Goal: Information Seeking & Learning: Learn about a topic

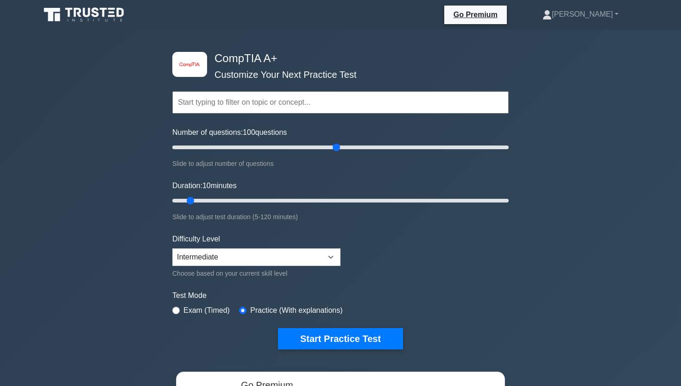
click at [337, 144] on input "Number of questions: 100 questions" at bounding box center [340, 147] width 336 height 11
click at [293, 152] on input "Number of questions: 100 questions" at bounding box center [340, 147] width 336 height 11
click at [287, 150] on input "Number of questions: 75 questions" at bounding box center [340, 147] width 336 height 11
drag, startPoint x: 278, startPoint y: 150, endPoint x: 272, endPoint y: 149, distance: 7.0
type input "60"
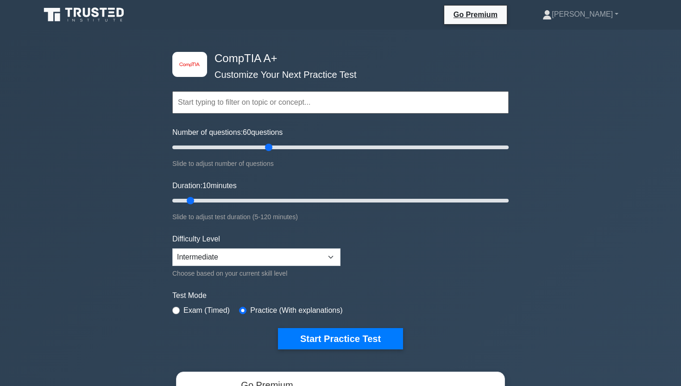
click at [272, 149] on input "Number of questions: 60 questions" at bounding box center [340, 147] width 336 height 11
drag, startPoint x: 435, startPoint y: 199, endPoint x: 532, endPoint y: 200, distance: 97.8
type input "120"
click at [532, 200] on div "image/svg+xml CompTIA A+ Customize Your Next Practice Test Topics Hardware Oper…" at bounding box center [340, 294] width 681 height 528
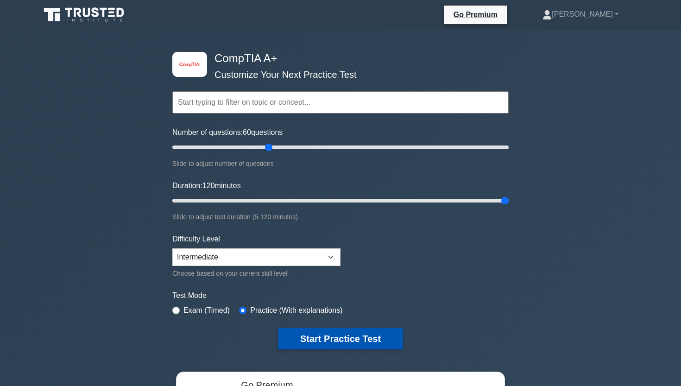
click at [398, 331] on button "Start Practice Test" at bounding box center [340, 338] width 125 height 21
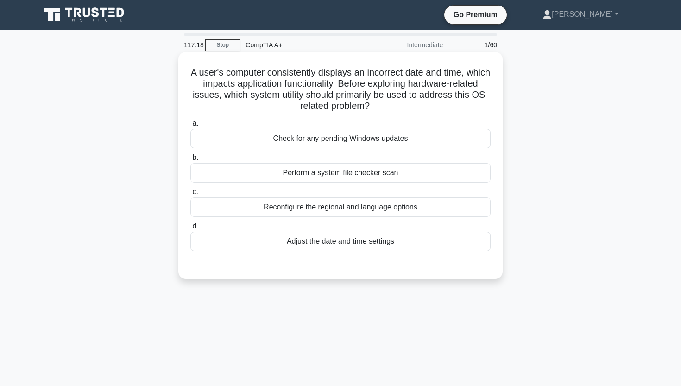
click at [311, 146] on div "Check for any pending Windows updates" at bounding box center [340, 138] width 300 height 19
click at [190, 127] on input "a. Check for any pending Windows updates" at bounding box center [190, 123] width 0 height 6
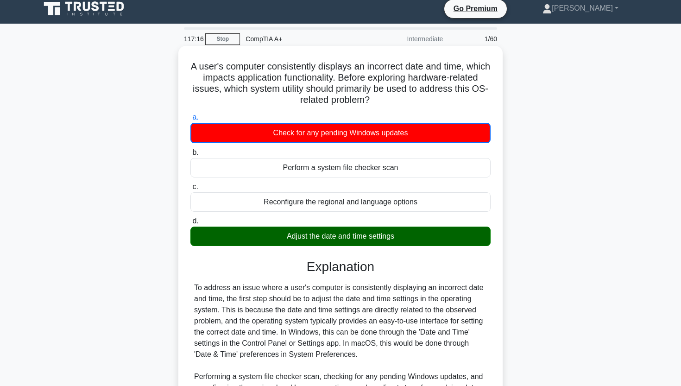
scroll to position [6, 0]
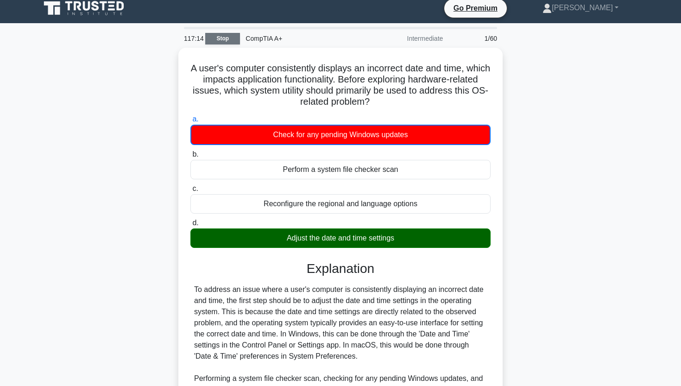
click at [225, 35] on link "Stop" at bounding box center [222, 39] width 35 height 12
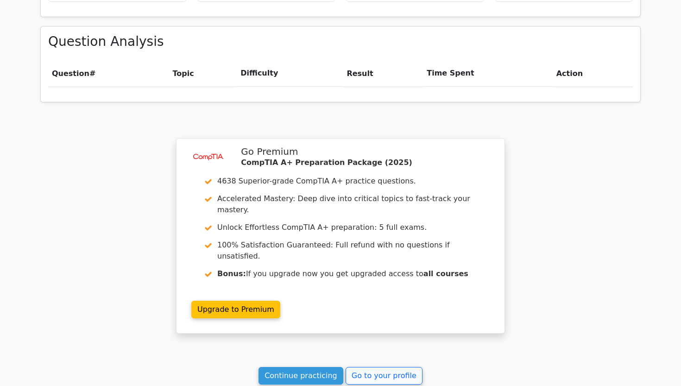
scroll to position [597, 0]
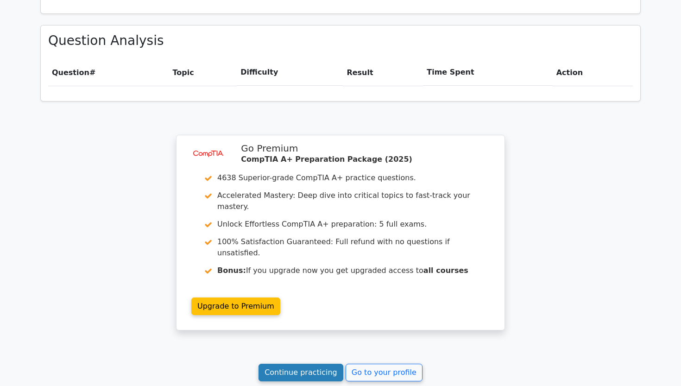
click at [285, 364] on link "Continue practicing" at bounding box center [301, 373] width 85 height 18
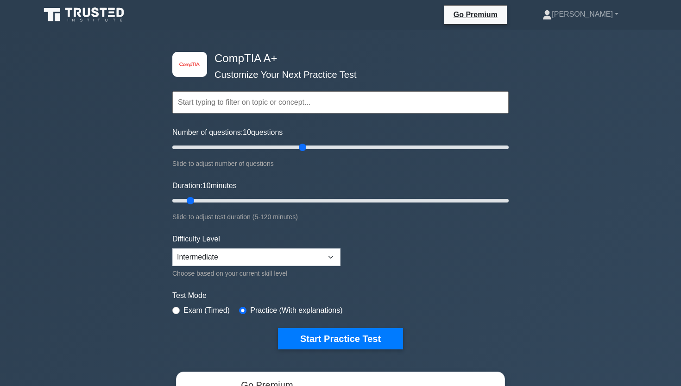
click at [302, 150] on input "Number of questions: 10 questions" at bounding box center [340, 147] width 336 height 11
click at [288, 144] on input "Number of questions: 80 questions" at bounding box center [340, 147] width 336 height 11
drag, startPoint x: 286, startPoint y: 144, endPoint x: 273, endPoint y: 145, distance: 13.5
type input "60"
click at [273, 145] on input "Number of questions: 60 questions" at bounding box center [340, 147] width 336 height 11
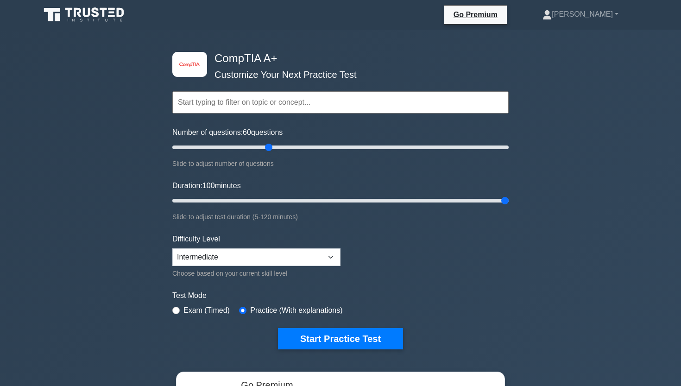
drag, startPoint x: 449, startPoint y: 200, endPoint x: 559, endPoint y: 192, distance: 110.5
type input "120"
click at [558, 191] on div "image/svg+xml CompTIA A+ Customize Your Next Practice Test Topics Hardware Oper…" at bounding box center [340, 294] width 681 height 528
click at [322, 340] on button "Start Practice Test" at bounding box center [340, 338] width 125 height 21
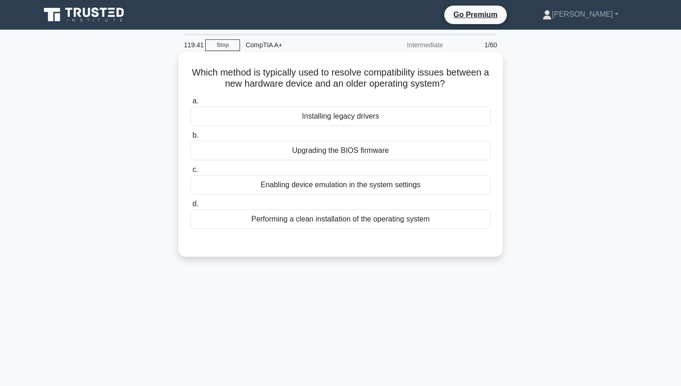
click at [444, 185] on div "Enabling device emulation in the system settings" at bounding box center [340, 184] width 300 height 19
click at [190, 173] on input "c. Enabling device emulation in the system settings" at bounding box center [190, 170] width 0 height 6
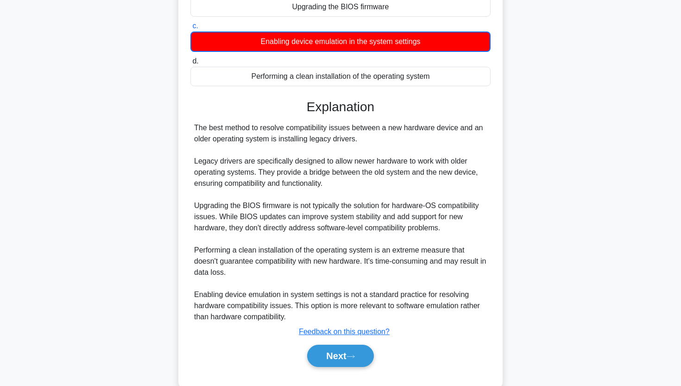
scroll to position [151, 0]
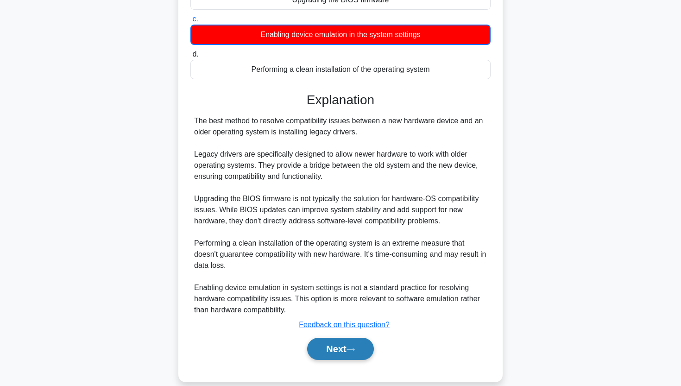
click at [351, 342] on button "Next" at bounding box center [340, 349] width 66 height 22
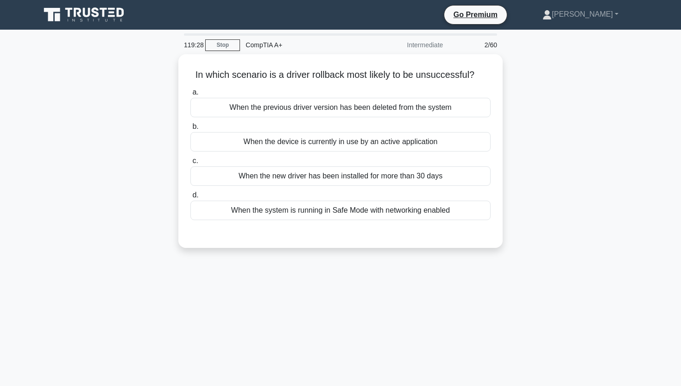
scroll to position [0, 0]
click at [217, 49] on link "Stop" at bounding box center [222, 45] width 35 height 12
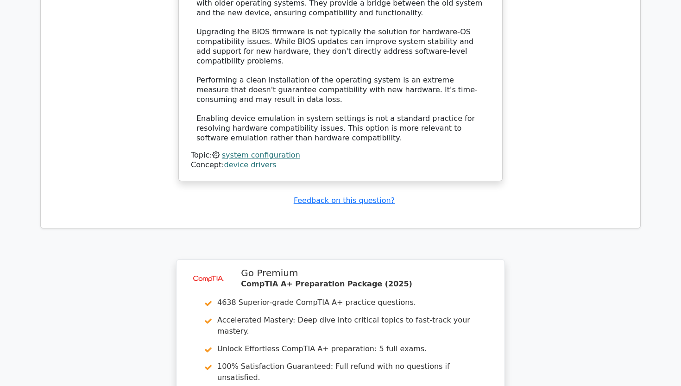
scroll to position [1147, 0]
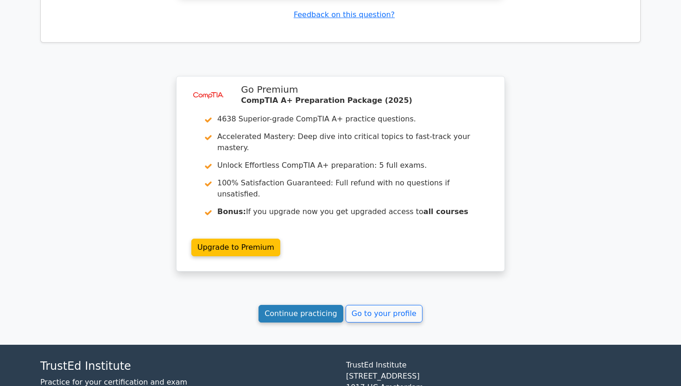
click at [268, 305] on link "Continue practicing" at bounding box center [301, 314] width 85 height 18
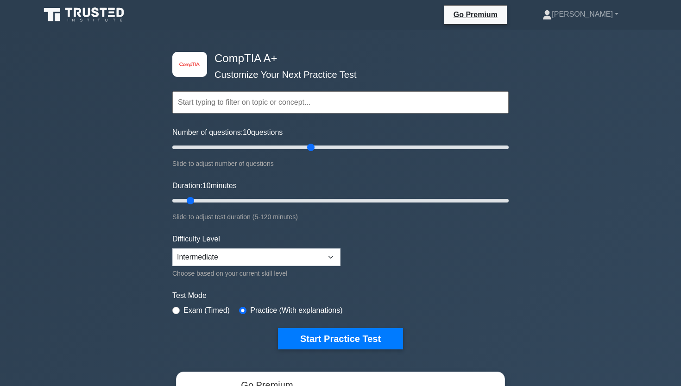
click at [308, 148] on input "Number of questions: 10 questions" at bounding box center [340, 147] width 336 height 11
click at [272, 153] on div "Number of questions: 85 questions Slide to adjust number of questions" at bounding box center [340, 148] width 336 height 42
type input "60"
click at [269, 147] on input "Number of questions: 85 questions" at bounding box center [340, 147] width 336 height 11
drag, startPoint x: 448, startPoint y: 196, endPoint x: 558, endPoint y: 196, distance: 110.3
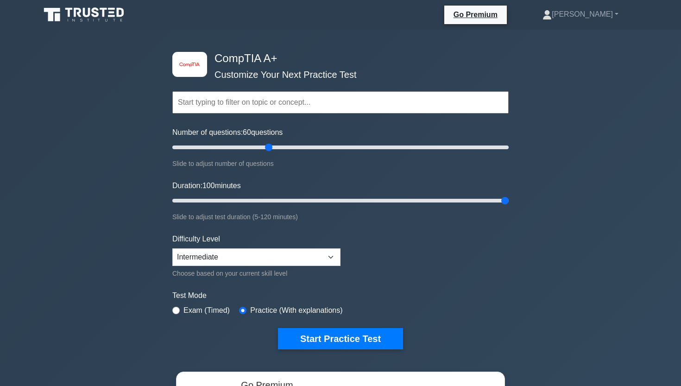
type input "120"
click at [558, 196] on div "image/svg+xml CompTIA A+ Customize Your Next Practice Test Topics Hardware Oper…" at bounding box center [340, 294] width 681 height 528
click at [313, 341] on button "Start Practice Test" at bounding box center [340, 338] width 125 height 21
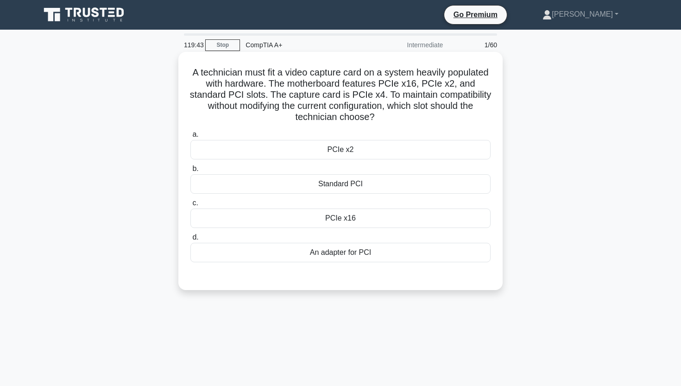
click at [379, 217] on div "PCIe x16" at bounding box center [340, 218] width 300 height 19
click at [190, 206] on input "c. PCIe x16" at bounding box center [190, 203] width 0 height 6
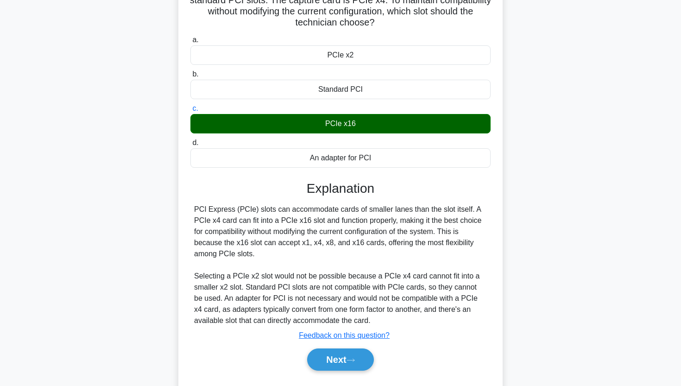
scroll to position [104, 0]
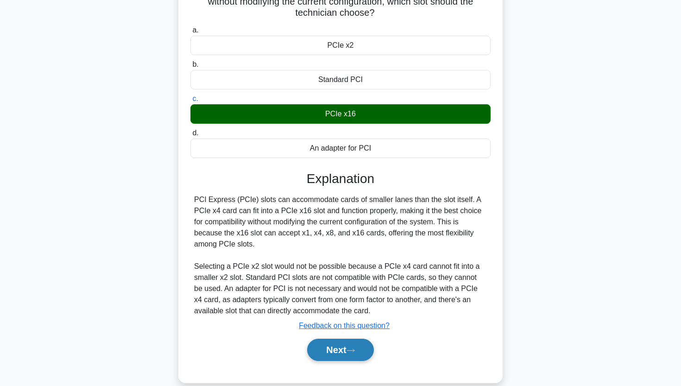
click at [343, 346] on button "Next" at bounding box center [340, 350] width 66 height 22
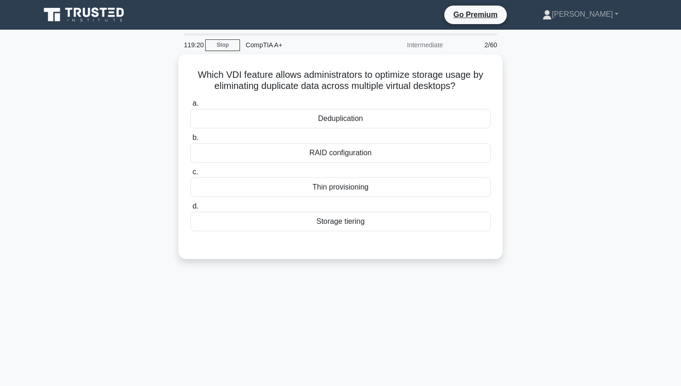
scroll to position [0, 0]
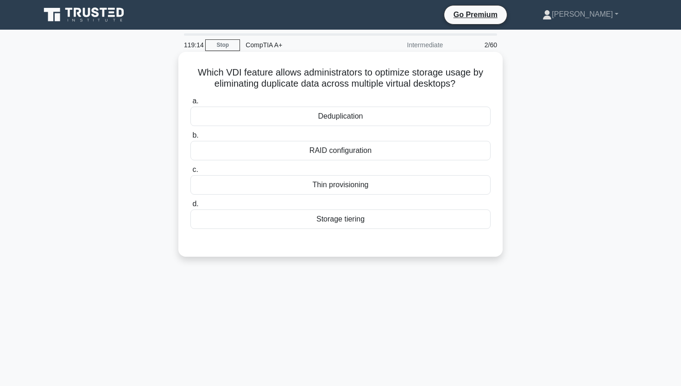
click at [358, 122] on div "Deduplication" at bounding box center [340, 116] width 300 height 19
click at [190, 104] on input "a. Deduplication" at bounding box center [190, 101] width 0 height 6
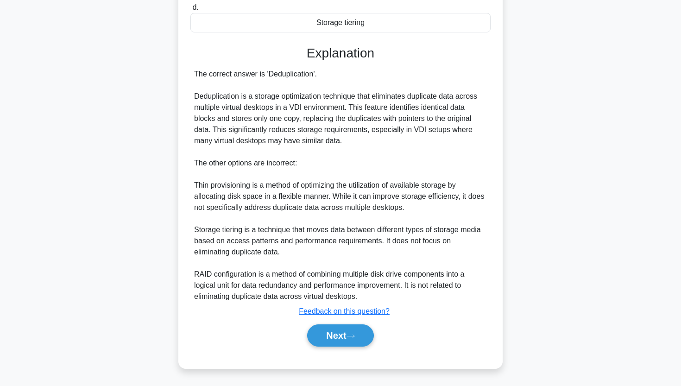
scroll to position [196, 0]
click at [324, 330] on button "Next" at bounding box center [340, 335] width 66 height 22
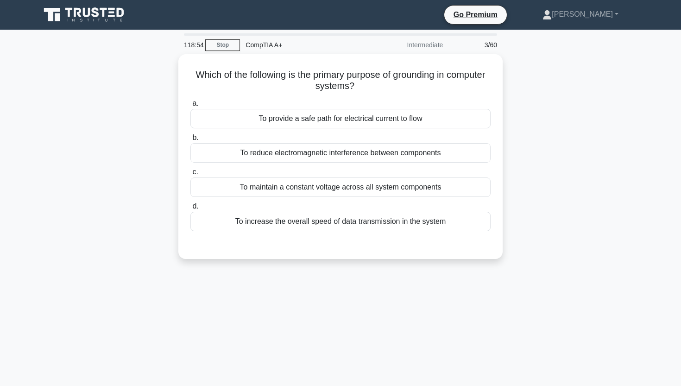
scroll to position [0, 0]
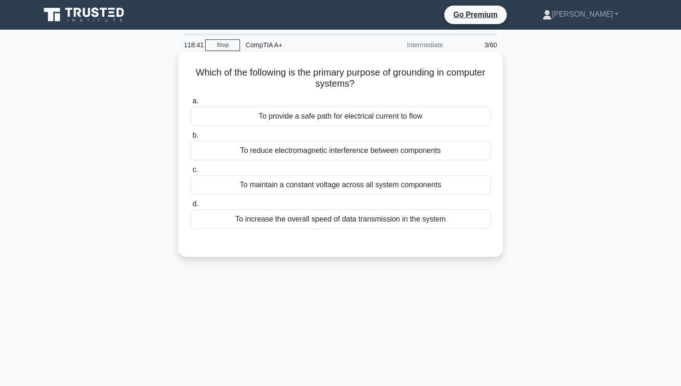
click at [322, 152] on div "To reduce electromagnetic interference between components" at bounding box center [340, 150] width 300 height 19
click at [190, 139] on input "b. To reduce electromagnetic interference between components" at bounding box center [190, 136] width 0 height 6
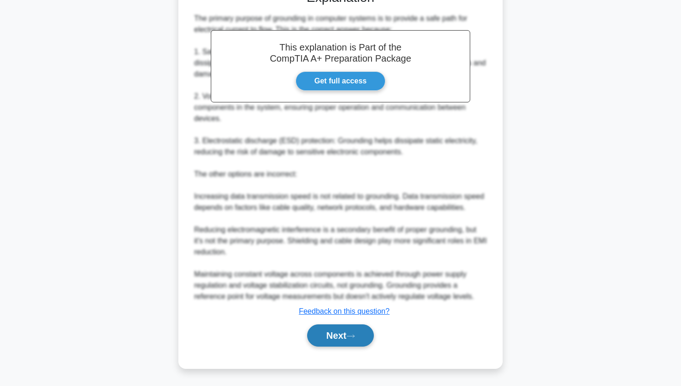
click at [334, 339] on button "Next" at bounding box center [340, 335] width 66 height 22
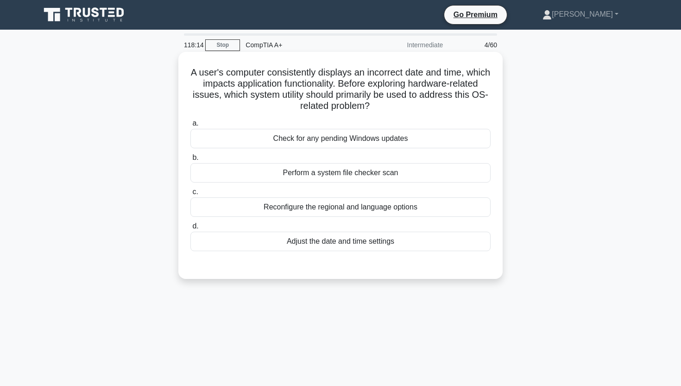
click at [383, 240] on div "Adjust the date and time settings" at bounding box center [340, 241] width 300 height 19
click at [190, 229] on input "d. Adjust the date and time settings" at bounding box center [190, 226] width 0 height 6
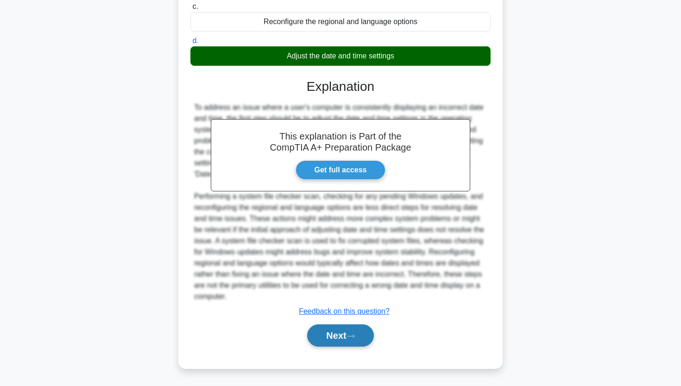
click at [317, 335] on button "Next" at bounding box center [340, 335] width 66 height 22
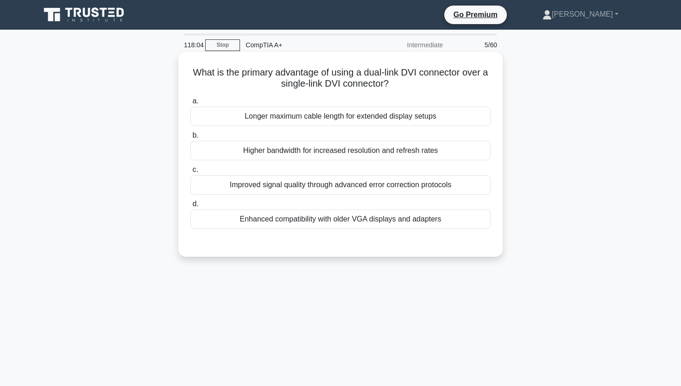
drag, startPoint x: 194, startPoint y: 72, endPoint x: 392, endPoint y: 84, distance: 198.2
click at [392, 84] on h5 "What is the primary advantage of using a dual-link DVI connector over a single-…" at bounding box center [341, 78] width 302 height 23
copy h5 "What is the primary advantage of using a dual-link DVI connector over a single-…"
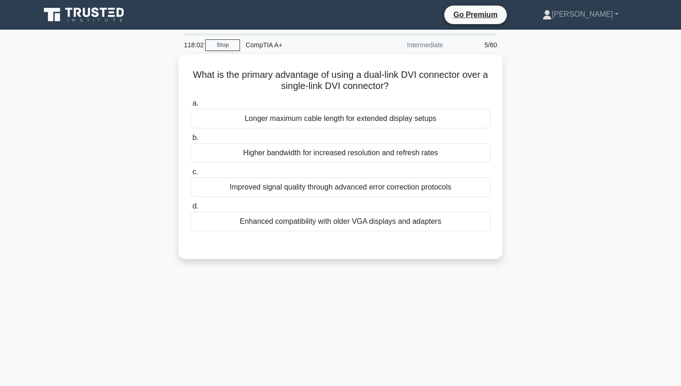
click at [139, 77] on div "What is the primary advantage of using a dual-link DVI connector over a single-…" at bounding box center [341, 162] width 612 height 216
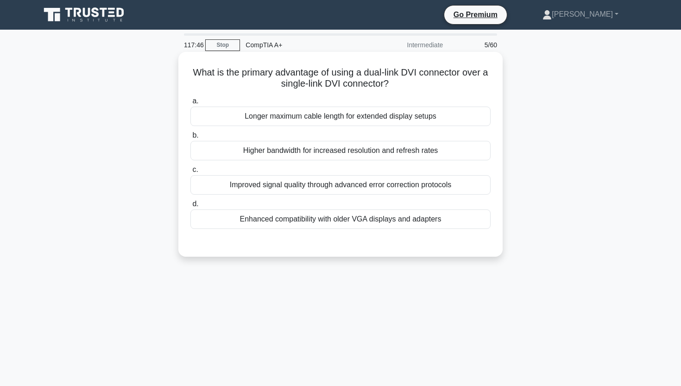
click at [260, 154] on div "Higher bandwidth for increased resolution and refresh rates" at bounding box center [340, 150] width 300 height 19
click at [190, 139] on input "b. Higher bandwidth for increased resolution and refresh rates" at bounding box center [190, 136] width 0 height 6
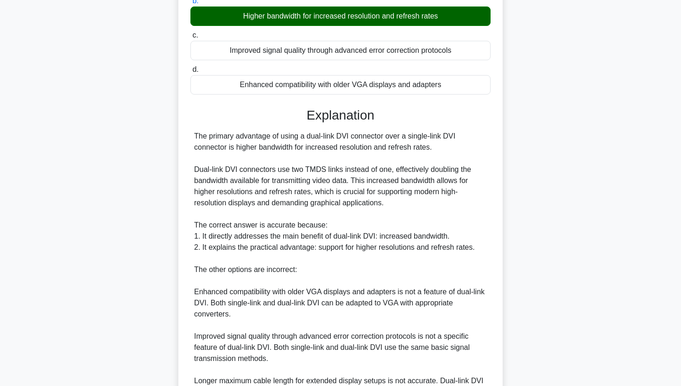
scroll to position [136, 0]
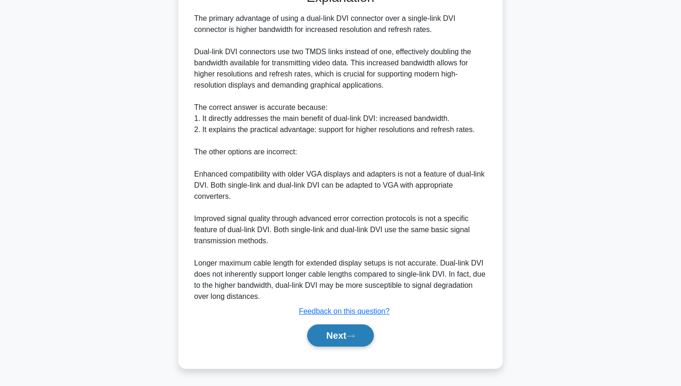
click at [317, 335] on button "Next" at bounding box center [340, 335] width 66 height 22
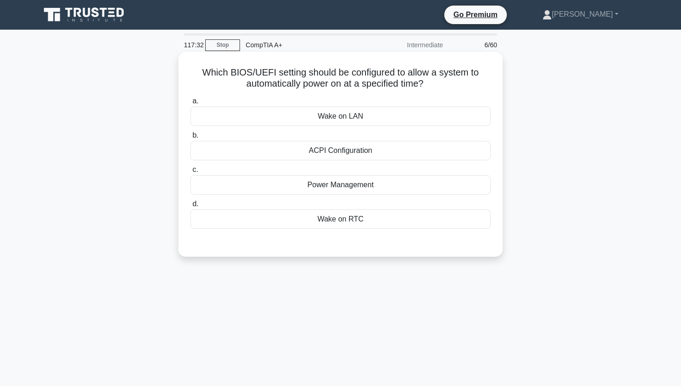
scroll to position [0, 0]
click at [318, 216] on div "Wake on RTC" at bounding box center [340, 218] width 300 height 19
click at [190, 207] on input "d. Wake on RTC" at bounding box center [190, 204] width 0 height 6
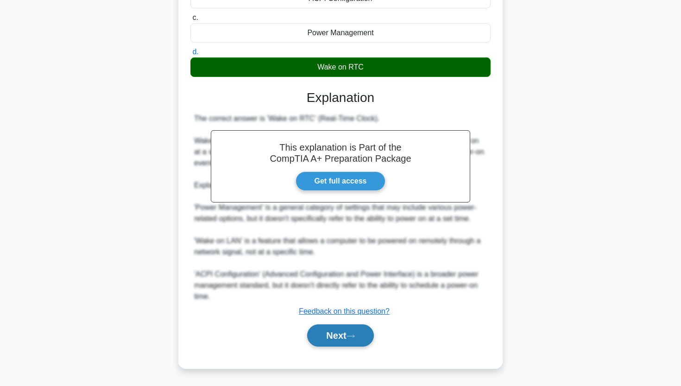
click at [334, 340] on button "Next" at bounding box center [340, 335] width 66 height 22
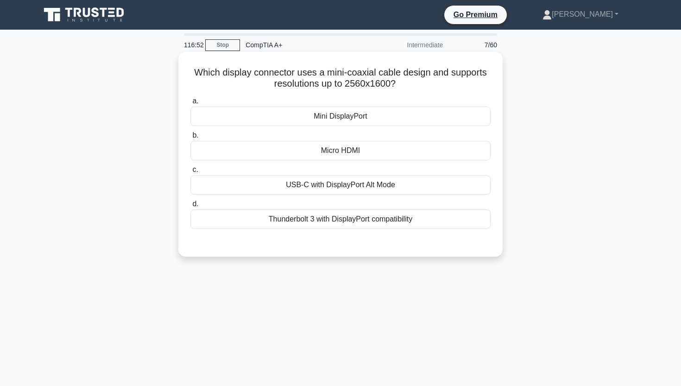
click at [325, 112] on div "Mini DisplayPort" at bounding box center [340, 116] width 300 height 19
click at [190, 104] on input "a. Mini DisplayPort" at bounding box center [190, 101] width 0 height 6
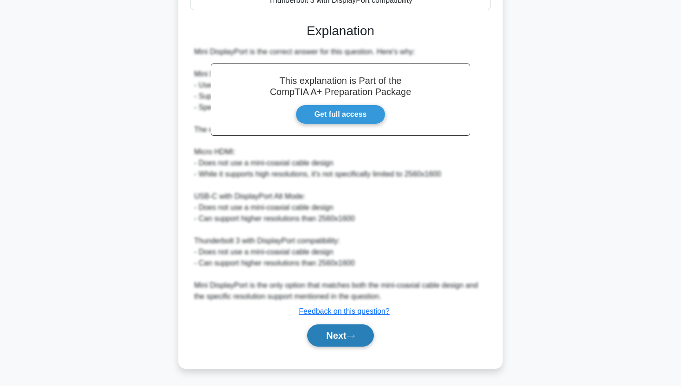
click at [340, 336] on button "Next" at bounding box center [340, 335] width 66 height 22
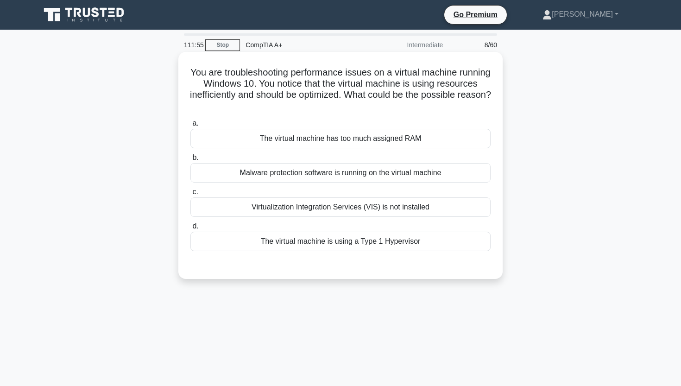
click at [348, 211] on div "Virtualization Integration Services (VIS) is not installed" at bounding box center [340, 206] width 300 height 19
click at [190, 195] on input "c. Virtualization Integration Services (VIS) is not installed" at bounding box center [190, 192] width 0 height 6
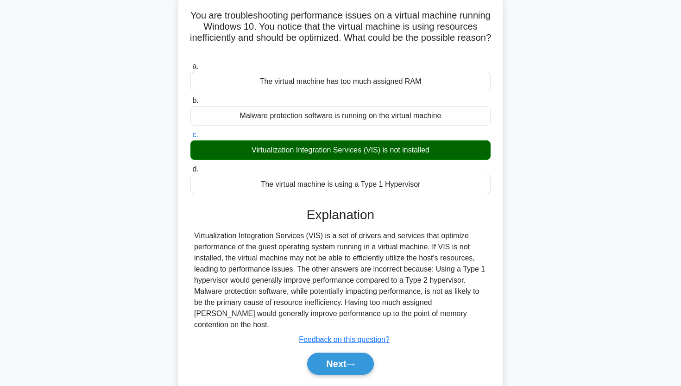
scroll to position [62, 0]
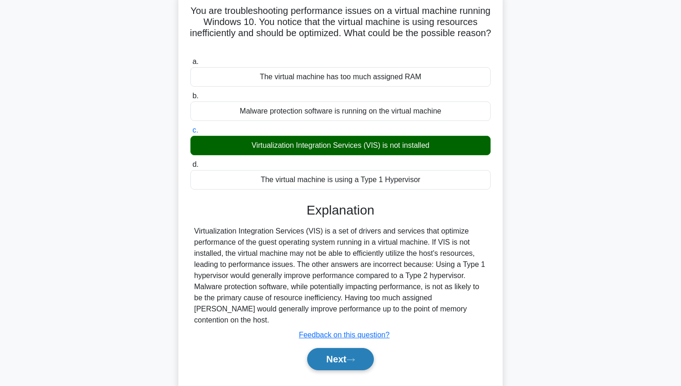
click at [330, 348] on button "Next" at bounding box center [340, 359] width 66 height 22
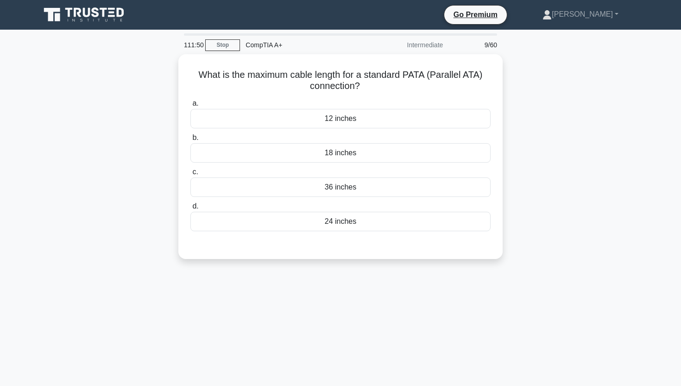
scroll to position [0, 0]
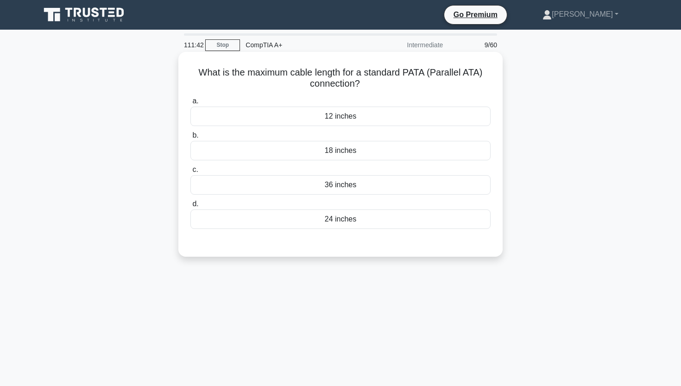
drag, startPoint x: 195, startPoint y: 68, endPoint x: 370, endPoint y: 82, distance: 175.7
click at [370, 82] on h5 "What is the maximum cable length for a standard PATA (Parallel ATA) connection?…" at bounding box center [341, 78] width 302 height 23
copy h5 "What is the maximum cable length for a standard PATA (Parallel ATA) connection?"
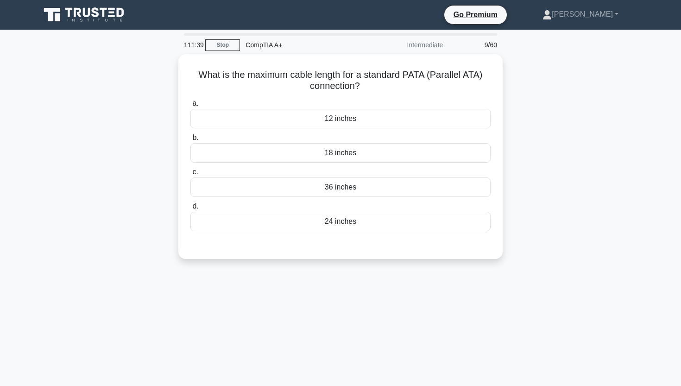
click at [154, 76] on div "What is the maximum cable length for a standard PATA (Parallel ATA) connection?…" at bounding box center [341, 162] width 612 height 216
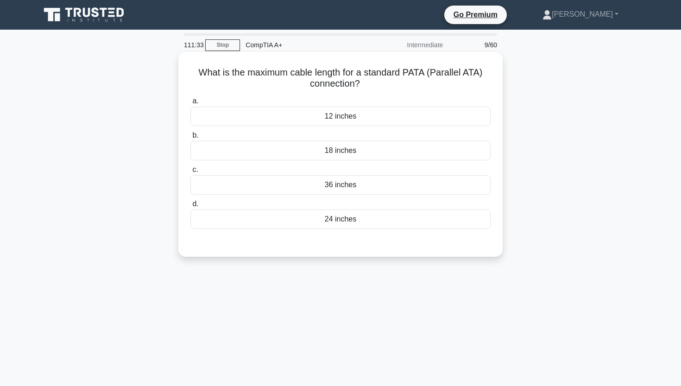
click at [261, 152] on div "18 inches" at bounding box center [340, 150] width 300 height 19
click at [190, 139] on input "b. 18 inches" at bounding box center [190, 136] width 0 height 6
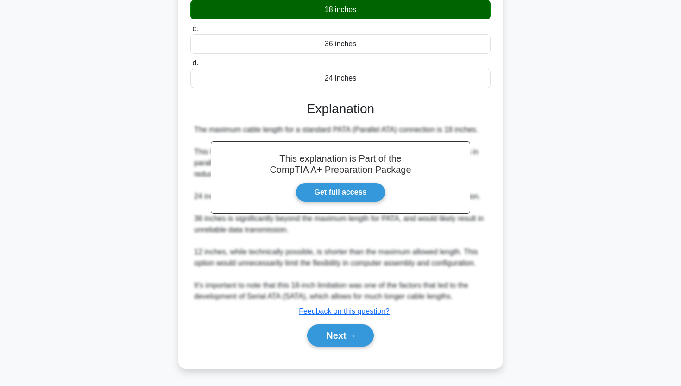
scroll to position [141, 0]
click at [330, 342] on button "Next" at bounding box center [340, 335] width 66 height 22
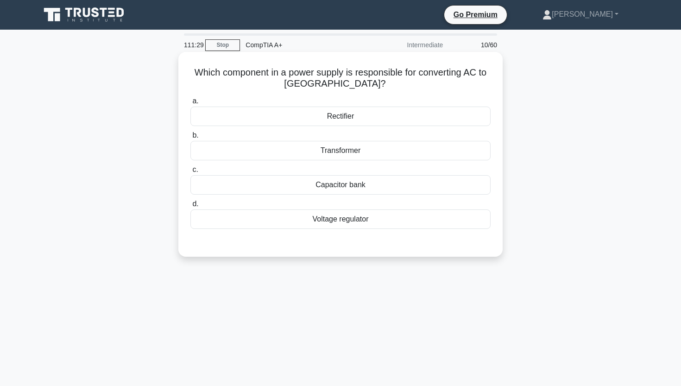
scroll to position [0, 0]
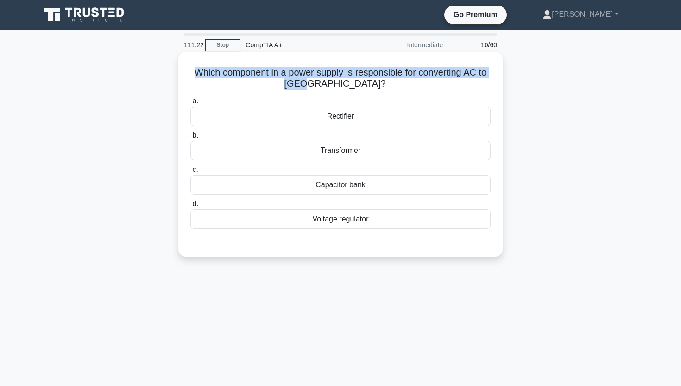
drag, startPoint x: 197, startPoint y: 76, endPoint x: 395, endPoint y: 85, distance: 198.6
click at [395, 84] on h5 "Which component in a power supply is responsible for converting AC to [GEOGRAPH…" at bounding box center [341, 78] width 302 height 23
copy h5 "Which component in a power supply is responsible for converting AC to [GEOGRAPH…"
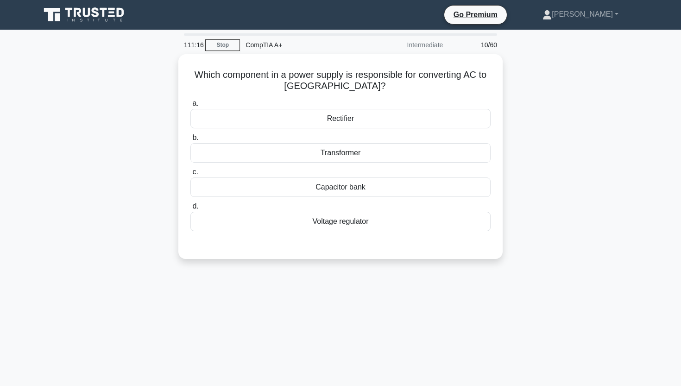
click at [88, 97] on div "Which component in a power supply is responsible for converting AC to [GEOGRAPH…" at bounding box center [341, 162] width 612 height 216
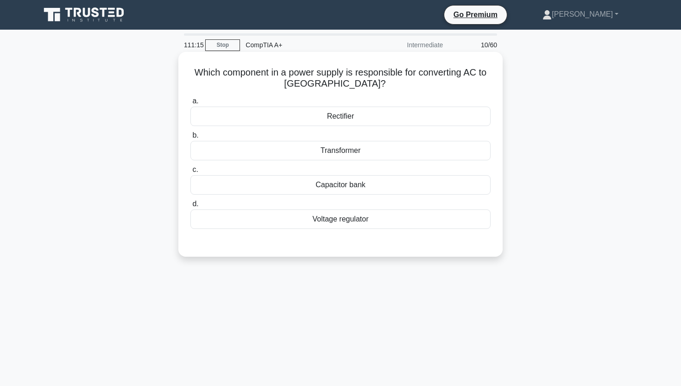
click at [296, 117] on div "Rectifier" at bounding box center [340, 116] width 300 height 19
click at [190, 104] on input "a. Rectifier" at bounding box center [190, 101] width 0 height 6
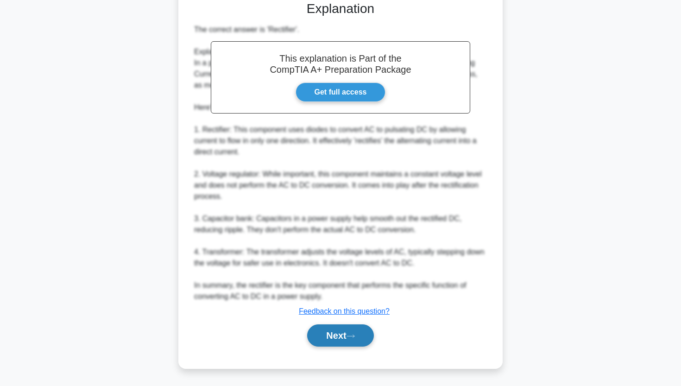
click at [327, 333] on button "Next" at bounding box center [340, 335] width 66 height 22
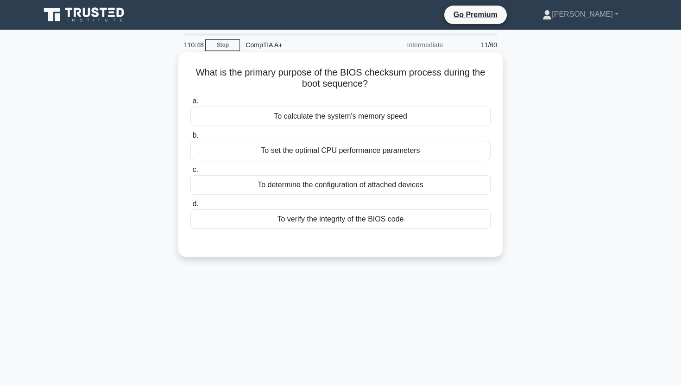
click at [306, 224] on div "To verify the integrity of the BIOS code" at bounding box center [340, 218] width 300 height 19
click at [190, 207] on input "d. To verify the integrity of the BIOS code" at bounding box center [190, 204] width 0 height 6
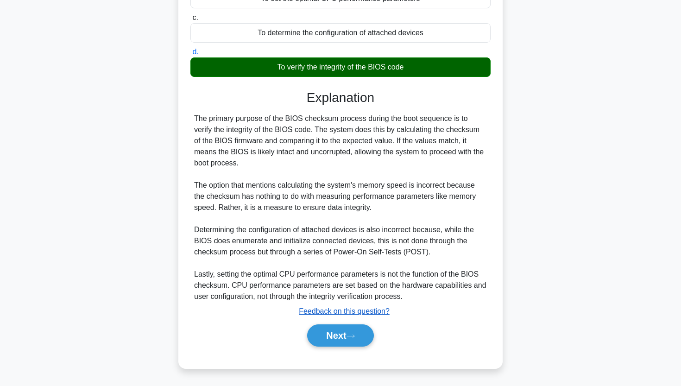
scroll to position [152, 0]
click at [337, 333] on button "Next" at bounding box center [340, 335] width 66 height 22
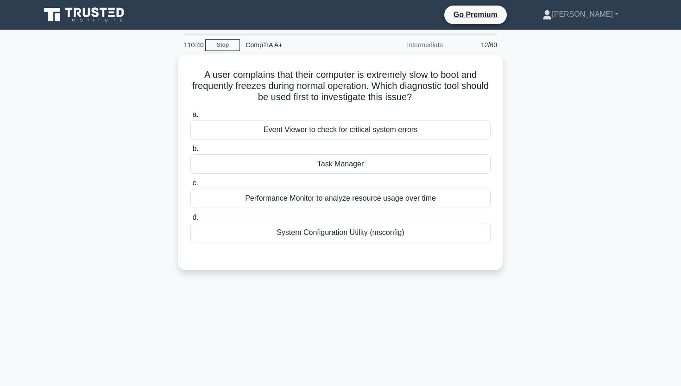
scroll to position [0, 0]
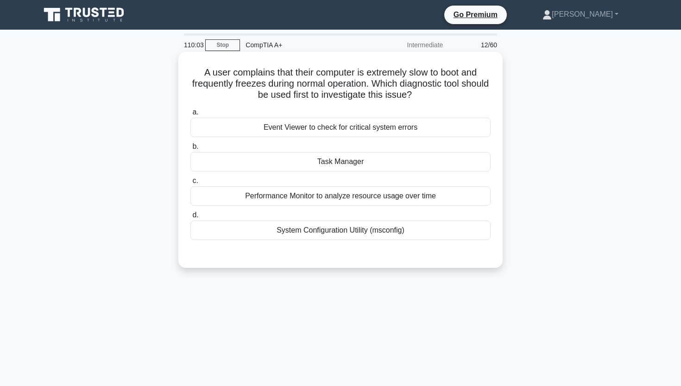
click at [312, 193] on div "Performance Monitor to analyze resource usage over time" at bounding box center [340, 195] width 300 height 19
click at [190, 184] on input "c. Performance Monitor to analyze resource usage over time" at bounding box center [190, 181] width 0 height 6
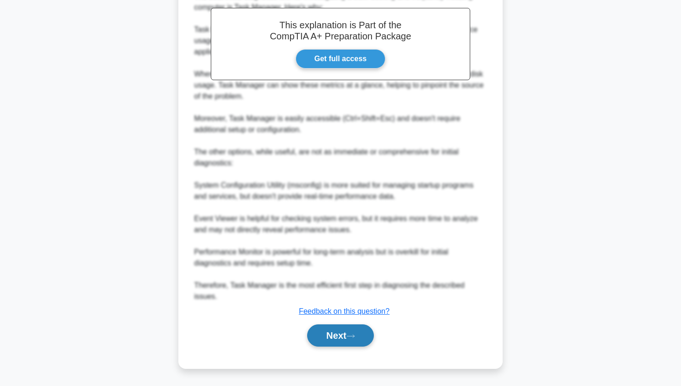
click at [330, 329] on button "Next" at bounding box center [340, 335] width 66 height 22
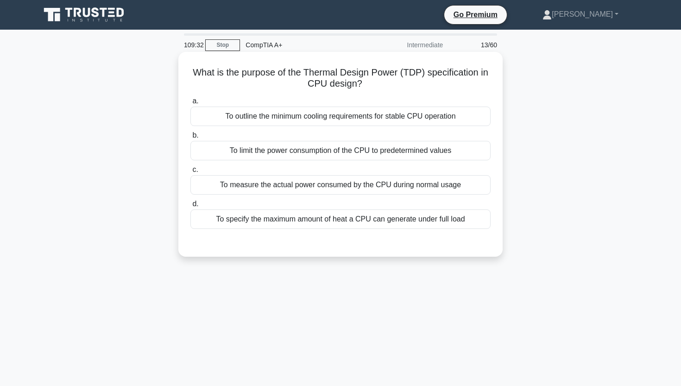
click at [333, 219] on div "To specify the maximum amount of heat a CPU can generate under full load" at bounding box center [340, 218] width 300 height 19
click at [190, 207] on input "d. To specify the maximum amount of heat a CPU can generate under full load" at bounding box center [190, 204] width 0 height 6
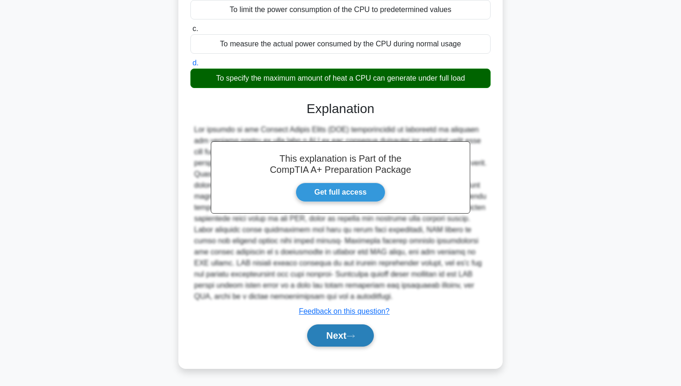
click at [315, 336] on button "Next" at bounding box center [340, 335] width 66 height 22
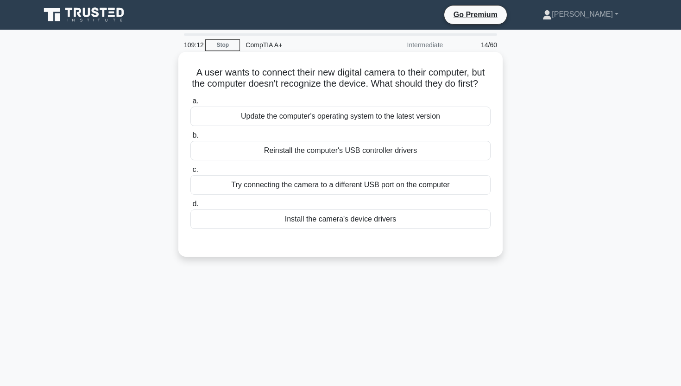
click at [382, 218] on div "Install the camera's device drivers" at bounding box center [340, 218] width 300 height 19
click at [190, 207] on input "d. Install the camera's device drivers" at bounding box center [190, 204] width 0 height 6
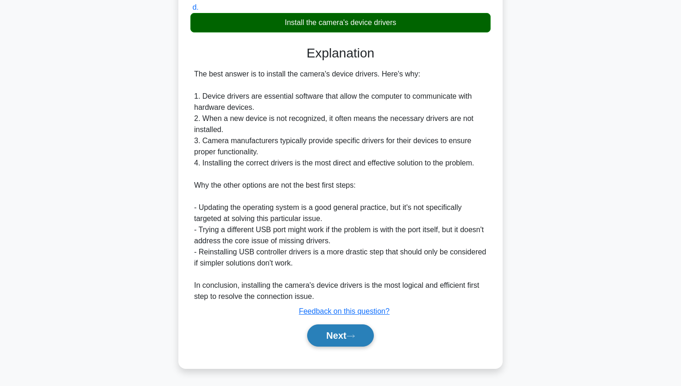
scroll to position [196, 0]
click at [347, 340] on button "Next" at bounding box center [340, 335] width 66 height 22
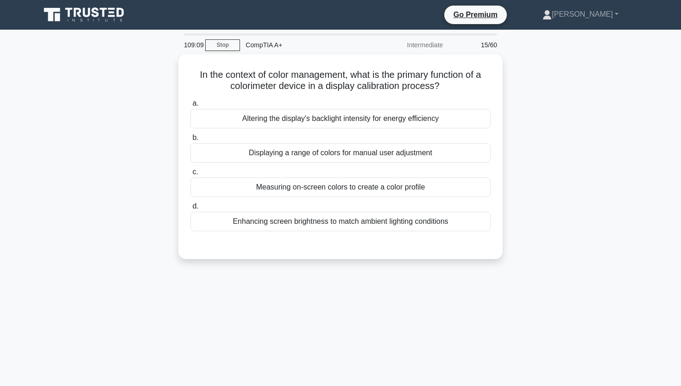
scroll to position [0, 0]
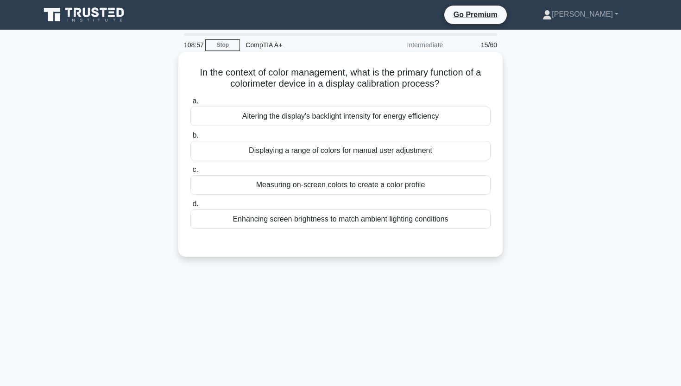
click at [305, 187] on div "Measuring on-screen colors to create a color profile" at bounding box center [340, 184] width 300 height 19
click at [190, 173] on input "c. Measuring on-screen colors to create a color profile" at bounding box center [190, 170] width 0 height 6
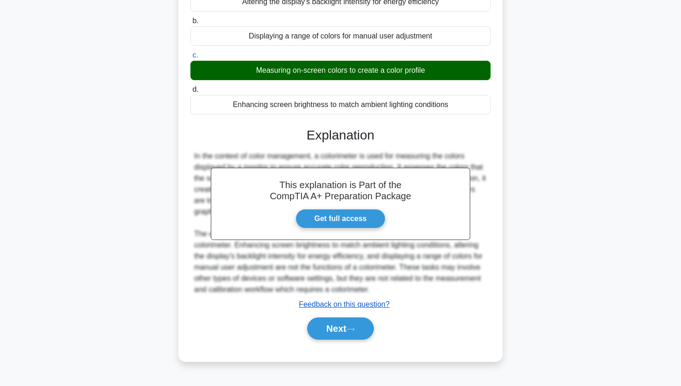
scroll to position [114, 0]
click at [347, 331] on button "Next" at bounding box center [340, 328] width 66 height 22
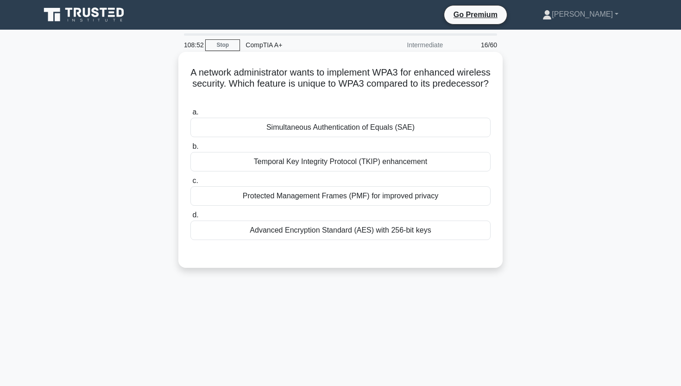
scroll to position [0, 0]
click at [372, 228] on div "Advanced Encryption Standard (AES) with 256-bit keys" at bounding box center [340, 230] width 300 height 19
click at [190, 218] on input "d. Advanced Encryption Standard (AES) with 256-bit keys" at bounding box center [190, 215] width 0 height 6
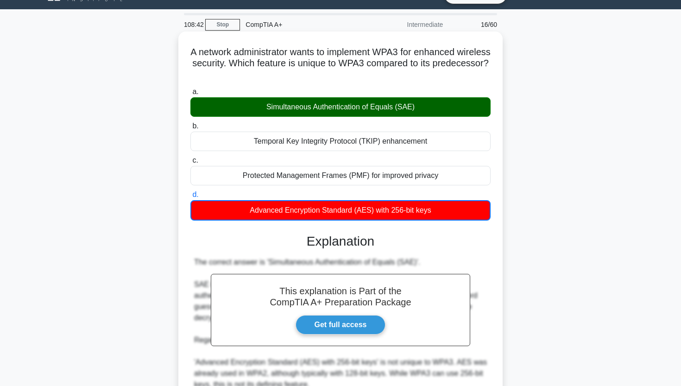
scroll to position [23, 0]
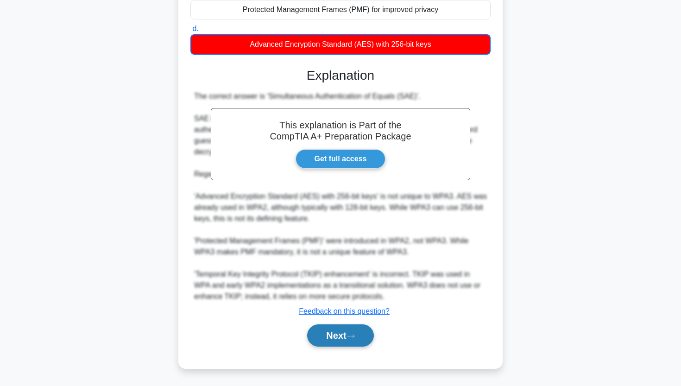
click at [334, 342] on button "Next" at bounding box center [340, 335] width 66 height 22
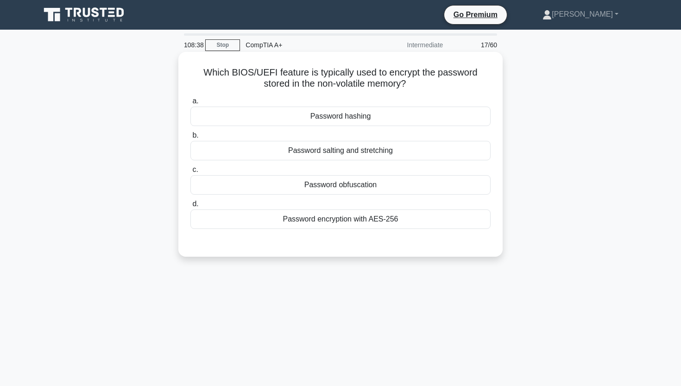
scroll to position [0, 0]
drag, startPoint x: 193, startPoint y: 71, endPoint x: 435, endPoint y: 89, distance: 243.0
click at [435, 89] on h5 "Which BIOS/UEFI feature is typically used to encrypt the password stored in the…" at bounding box center [341, 78] width 302 height 23
copy h5 "Which BIOS/UEFI feature is typically used to encrypt the password stored in the…"
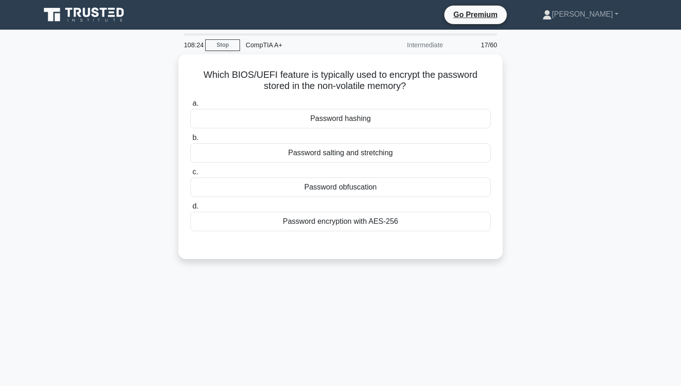
click at [54, 121] on div "Which BIOS/UEFI feature is typically used to encrypt the password stored in the…" at bounding box center [341, 162] width 612 height 216
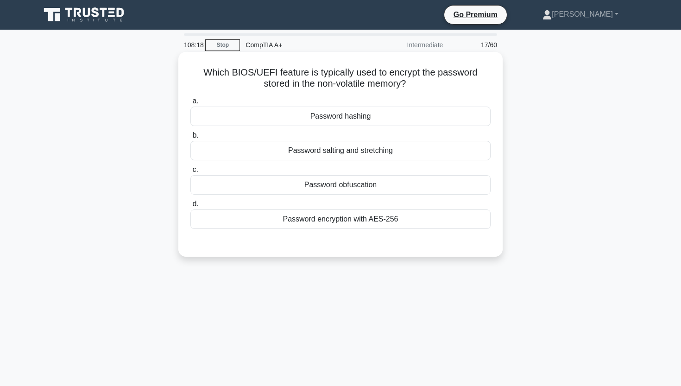
click at [416, 223] on div "Password encryption with AES-256" at bounding box center [340, 218] width 300 height 19
click at [190, 207] on input "d. Password encryption with AES-256" at bounding box center [190, 204] width 0 height 6
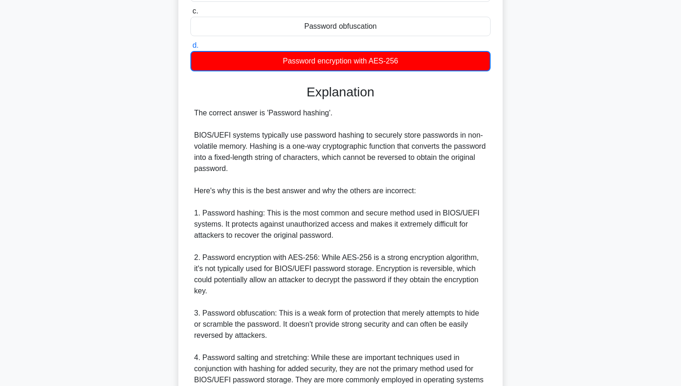
scroll to position [164, 0]
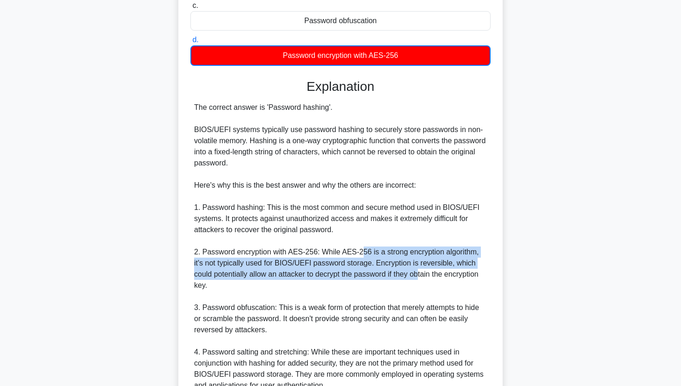
drag, startPoint x: 361, startPoint y: 252, endPoint x: 422, endPoint y: 273, distance: 63.9
click at [422, 273] on div "The correct answer is 'Password hashing'. BIOS/UEFI systems typically use passw…" at bounding box center [340, 246] width 293 height 289
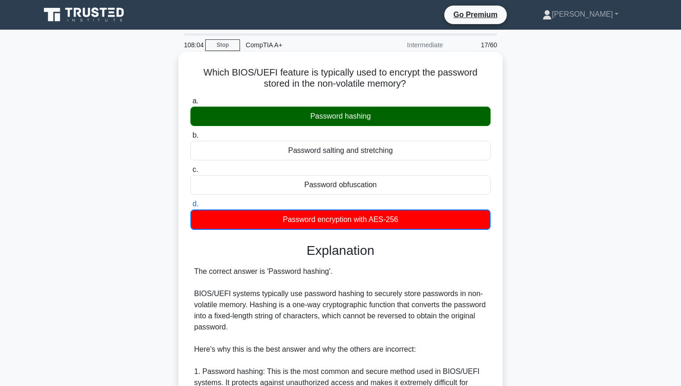
scroll to position [0, 0]
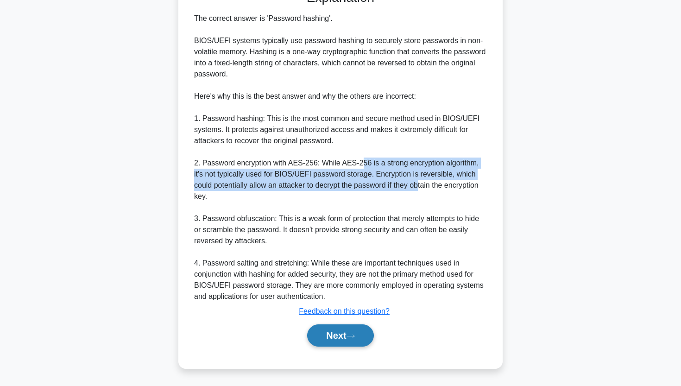
click at [351, 334] on icon at bounding box center [351, 336] width 8 height 5
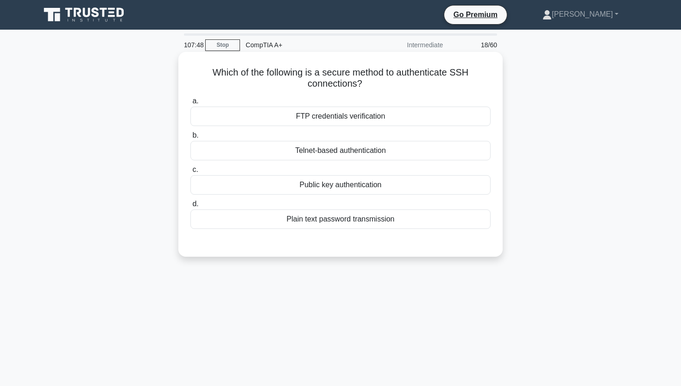
drag, startPoint x: 214, startPoint y: 69, endPoint x: 392, endPoint y: 84, distance: 178.6
click at [392, 84] on h5 "Which of the following is a secure method to authenticate SSH connections? .spi…" at bounding box center [341, 78] width 302 height 23
copy h5 "Which of the following is a secure method to authenticate SSH connections?"
click at [232, 190] on div "Public key authentication" at bounding box center [340, 184] width 300 height 19
click at [190, 173] on input "c. Public key authentication" at bounding box center [190, 170] width 0 height 6
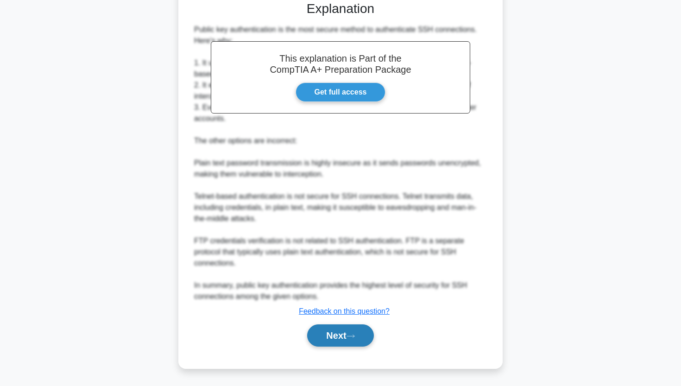
click at [320, 341] on button "Next" at bounding box center [340, 335] width 66 height 22
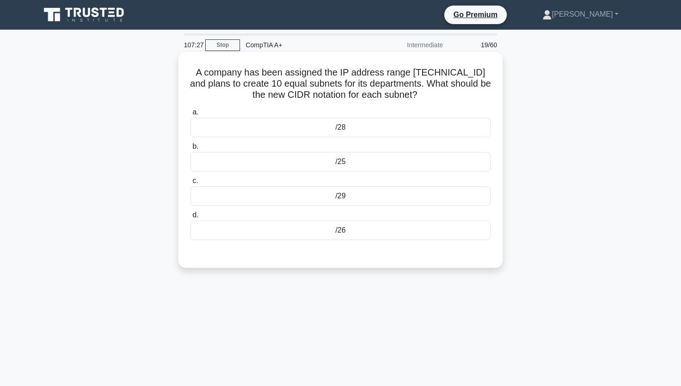
click at [335, 130] on div "/28" at bounding box center [340, 127] width 300 height 19
click at [190, 115] on input "a. /28" at bounding box center [190, 112] width 0 height 6
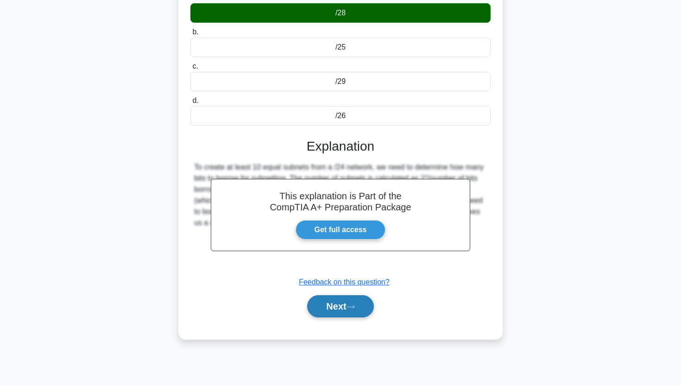
click at [329, 301] on button "Next" at bounding box center [340, 306] width 66 height 22
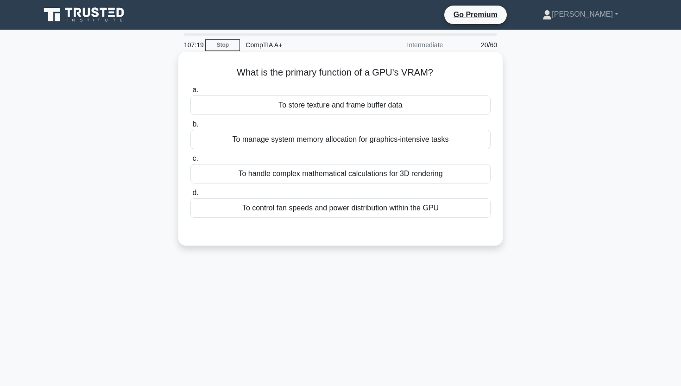
click at [313, 144] on div "To manage system memory allocation for graphics-intensive tasks" at bounding box center [340, 139] width 300 height 19
click at [190, 127] on input "b. To manage system memory allocation for graphics-intensive tasks" at bounding box center [190, 124] width 0 height 6
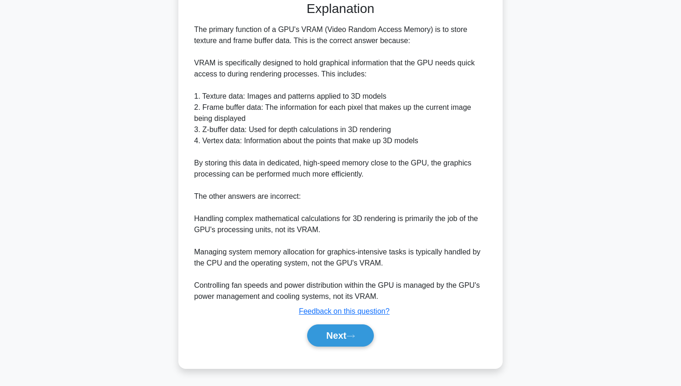
scroll to position [231, 0]
click at [329, 334] on button "Next" at bounding box center [340, 335] width 66 height 22
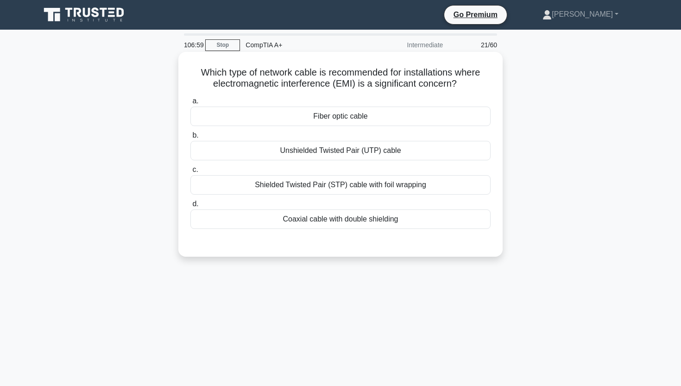
scroll to position [0, 0]
click at [321, 121] on div "Fiber optic cable" at bounding box center [340, 116] width 300 height 19
click at [190, 104] on input "a. Fiber optic cable" at bounding box center [190, 101] width 0 height 6
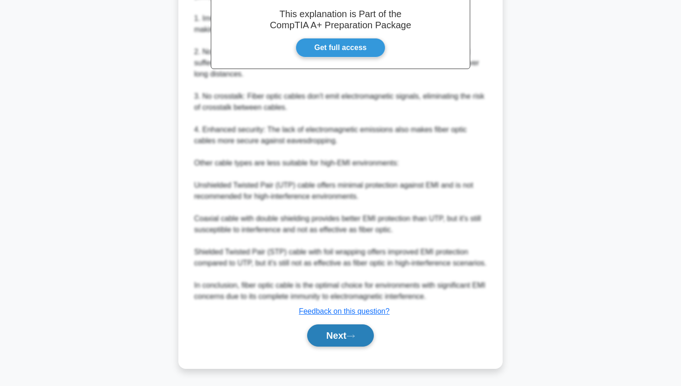
click at [325, 345] on button "Next" at bounding box center [340, 335] width 66 height 22
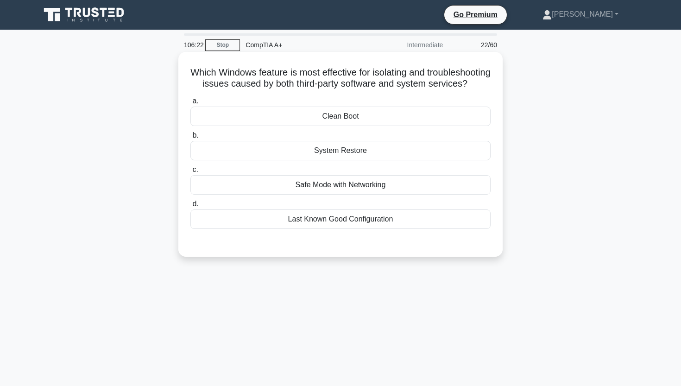
click at [326, 124] on div "Clean Boot" at bounding box center [340, 116] width 300 height 19
click at [190, 104] on input "a. Clean Boot" at bounding box center [190, 101] width 0 height 6
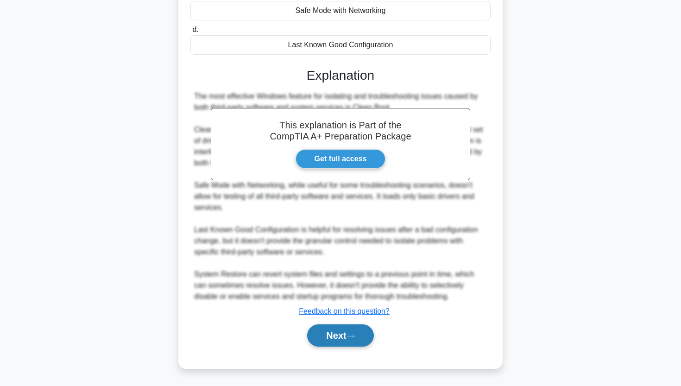
click at [324, 334] on button "Next" at bounding box center [340, 335] width 66 height 22
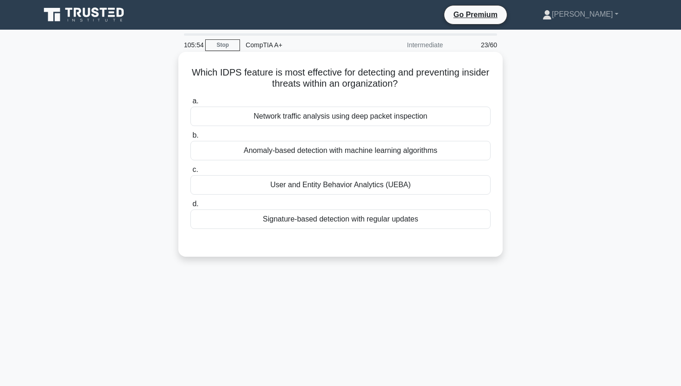
click at [321, 189] on div "User and Entity Behavior Analytics (UEBA)" at bounding box center [340, 184] width 300 height 19
click at [190, 173] on input "c. User and Entity Behavior Analytics (UEBA)" at bounding box center [190, 170] width 0 height 6
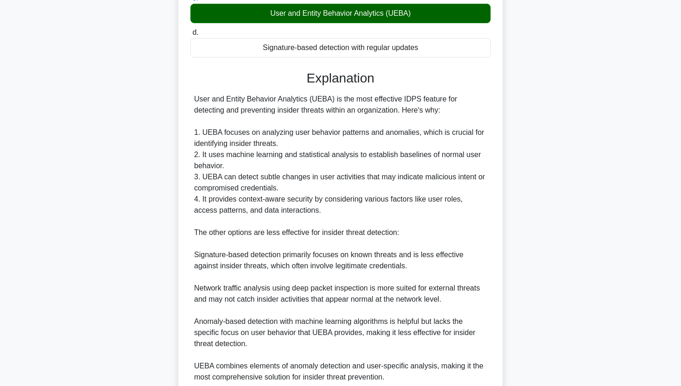
scroll to position [175, 0]
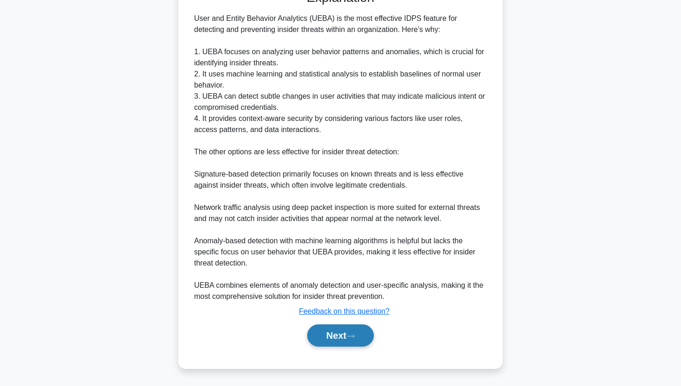
click at [339, 342] on button "Next" at bounding box center [340, 335] width 66 height 22
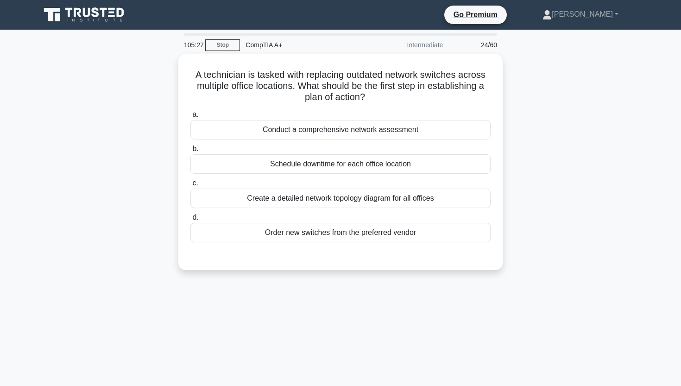
scroll to position [0, 0]
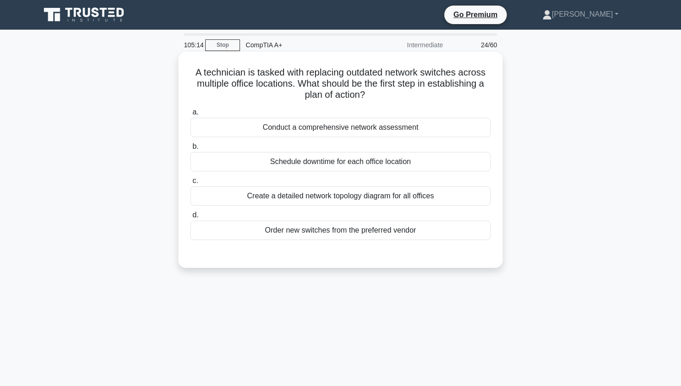
click at [307, 200] on div "Create a detailed network topology diagram for all offices" at bounding box center [340, 195] width 300 height 19
click at [190, 184] on input "c. Create a detailed network topology diagram for all offices" at bounding box center [190, 181] width 0 height 6
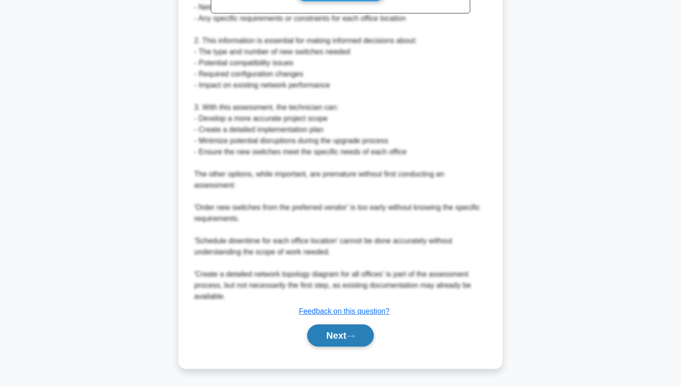
click at [325, 339] on button "Next" at bounding box center [340, 335] width 66 height 22
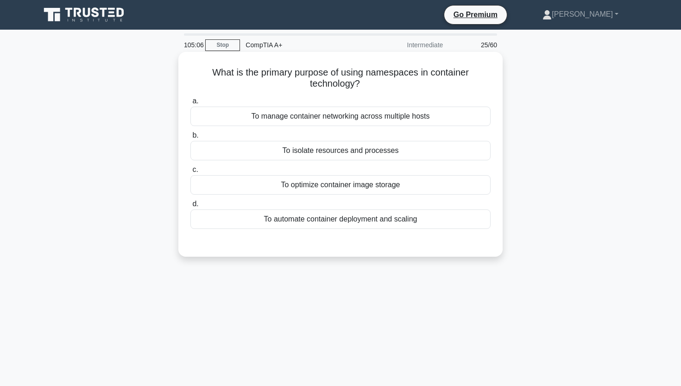
drag, startPoint x: 212, startPoint y: 76, endPoint x: 401, endPoint y: 81, distance: 189.1
click at [401, 81] on h5 "What is the primary purpose of using namespaces in container technology? .spinn…" at bounding box center [341, 78] width 302 height 23
copy h5 "What is the primary purpose of using namespaces in container technology?"
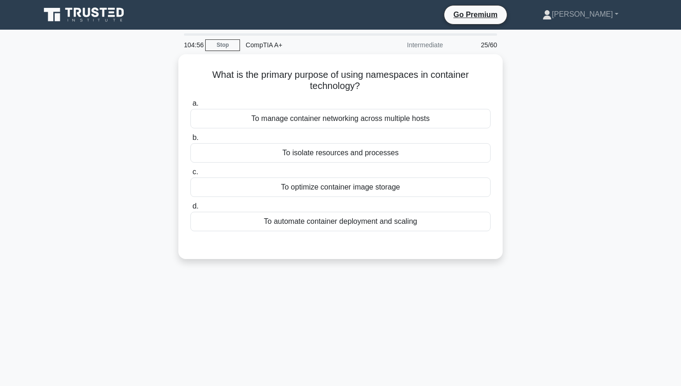
click at [97, 99] on div "What is the primary purpose of using namespaces in container technology? .spinn…" at bounding box center [341, 162] width 612 height 216
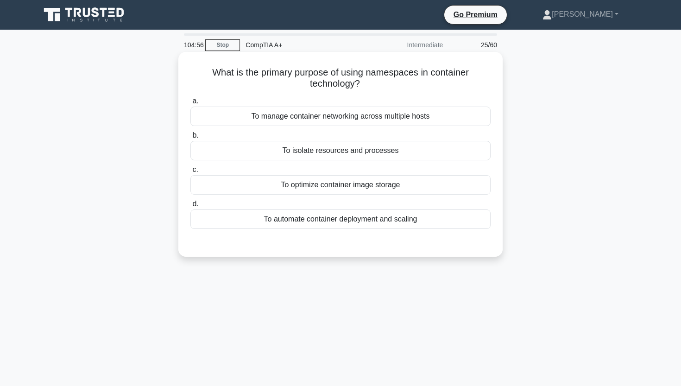
click at [295, 155] on div "To isolate resources and processes" at bounding box center [340, 150] width 300 height 19
click at [190, 139] on input "b. To isolate resources and processes" at bounding box center [190, 136] width 0 height 6
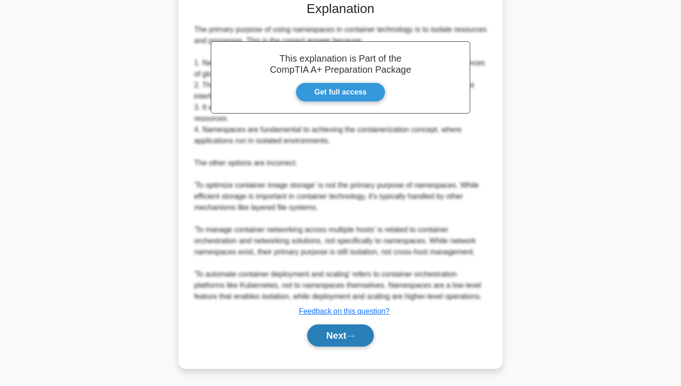
click at [321, 339] on button "Next" at bounding box center [340, 335] width 66 height 22
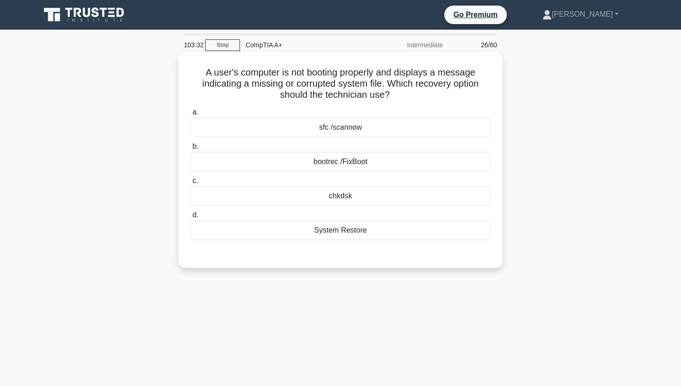
click at [373, 136] on div "sfc /scannow" at bounding box center [340, 127] width 300 height 19
click at [190, 115] on input "a. sfc /scannow" at bounding box center [190, 112] width 0 height 6
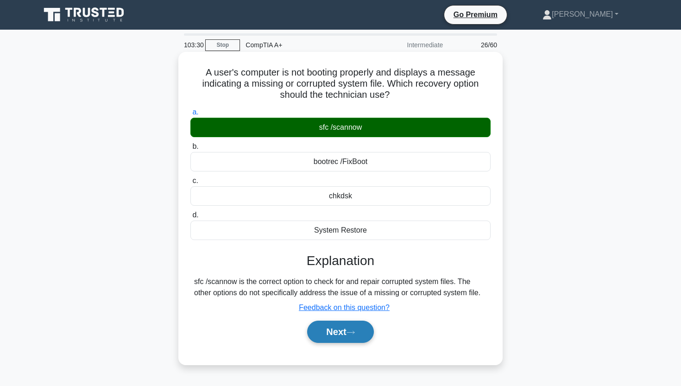
click at [329, 335] on button "Next" at bounding box center [340, 332] width 66 height 22
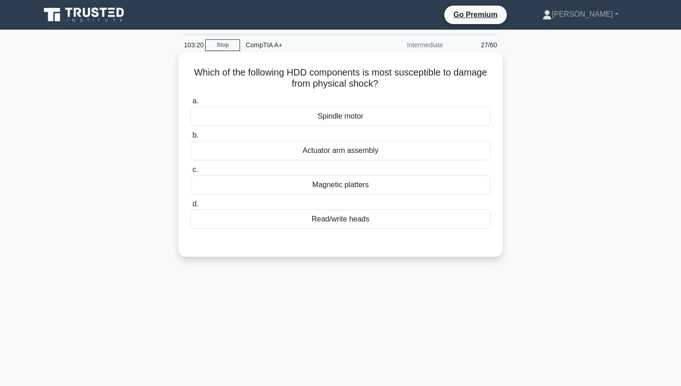
click at [346, 117] on div "Spindle motor" at bounding box center [340, 116] width 300 height 19
click at [190, 104] on input "a. Spindle motor" at bounding box center [190, 101] width 0 height 6
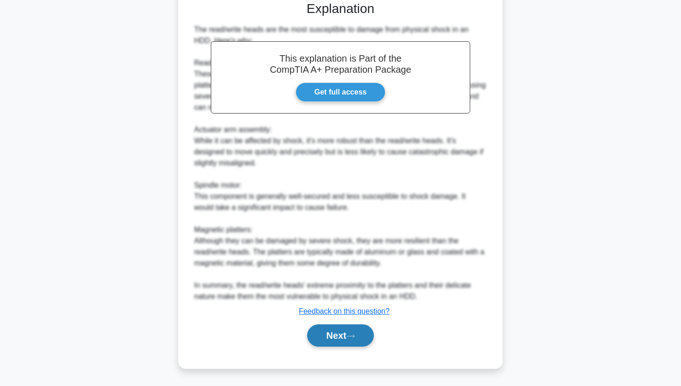
click at [325, 338] on button "Next" at bounding box center [340, 335] width 66 height 22
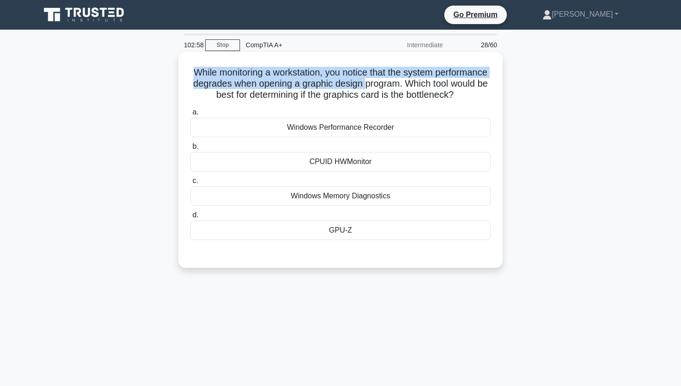
drag, startPoint x: 191, startPoint y: 71, endPoint x: 366, endPoint y: 85, distance: 175.7
click at [366, 85] on h5 "While monitoring a workstation, you notice that the system performance degrades…" at bounding box center [341, 84] width 302 height 34
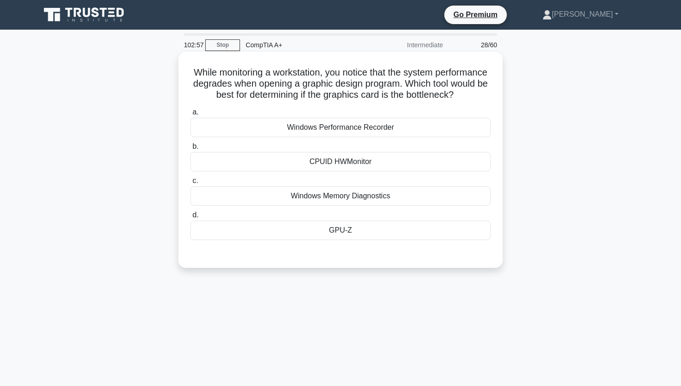
click at [327, 233] on div "GPU-Z" at bounding box center [340, 230] width 300 height 19
click at [190, 218] on input "d. GPU-Z" at bounding box center [190, 215] width 0 height 6
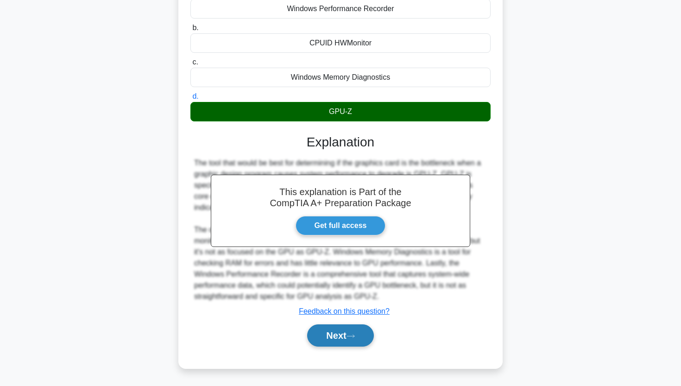
click at [330, 336] on button "Next" at bounding box center [340, 335] width 66 height 22
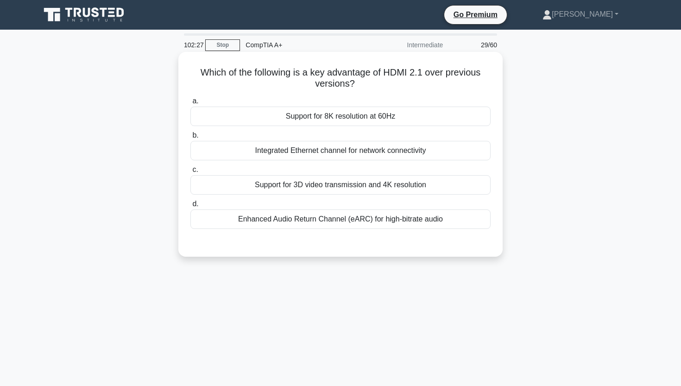
click at [336, 117] on div "Support for 8K resolution at 60Hz" at bounding box center [340, 116] width 300 height 19
click at [190, 104] on input "a. Support for 8K resolution at 60Hz" at bounding box center [190, 101] width 0 height 6
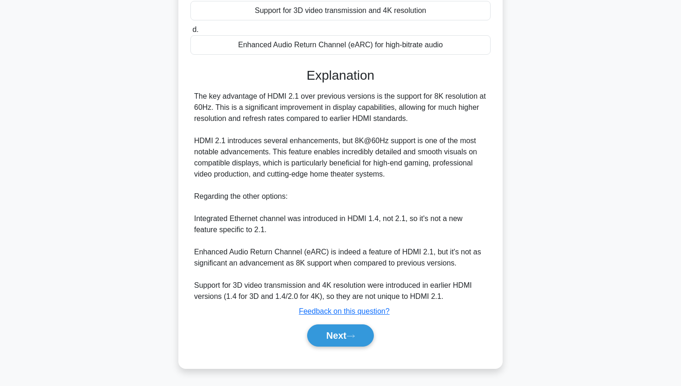
scroll to position [174, 0]
click at [332, 340] on button "Next" at bounding box center [340, 335] width 66 height 22
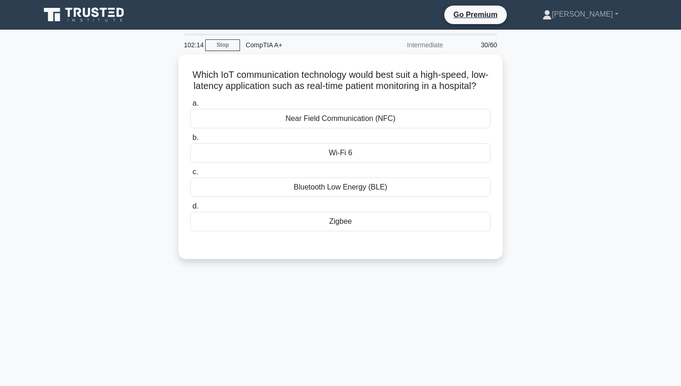
scroll to position [0, 0]
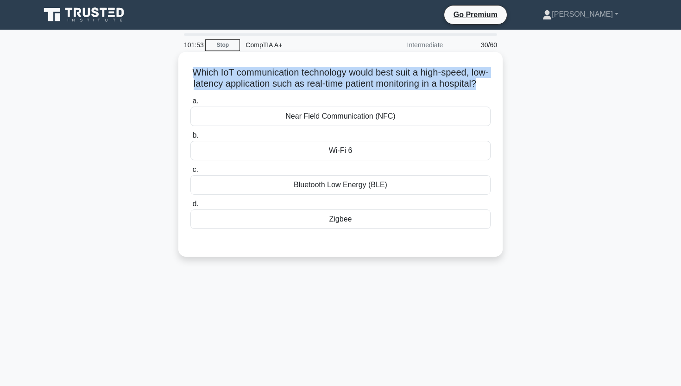
drag, startPoint x: 190, startPoint y: 67, endPoint x: 454, endPoint y: 93, distance: 265.4
click at [454, 93] on div "Which IoT communication technology would best suit a high-speed, low-latency ap…" at bounding box center [340, 154] width 317 height 197
copy div "Which IoT communication technology would best suit a high-speed, low-latency ap…"
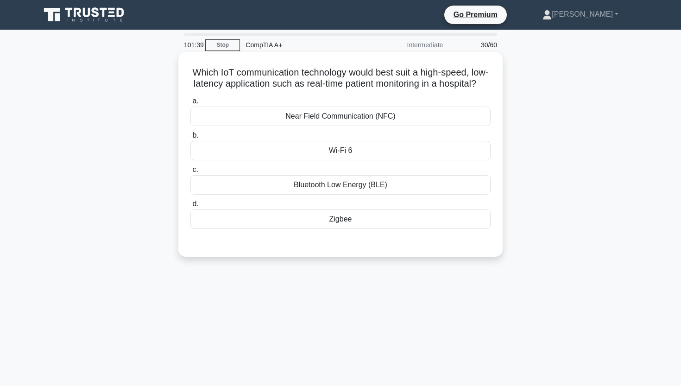
click at [245, 149] on div "Wi-Fi 6" at bounding box center [340, 150] width 300 height 19
click at [190, 139] on input "b. Wi-Fi 6" at bounding box center [190, 136] width 0 height 6
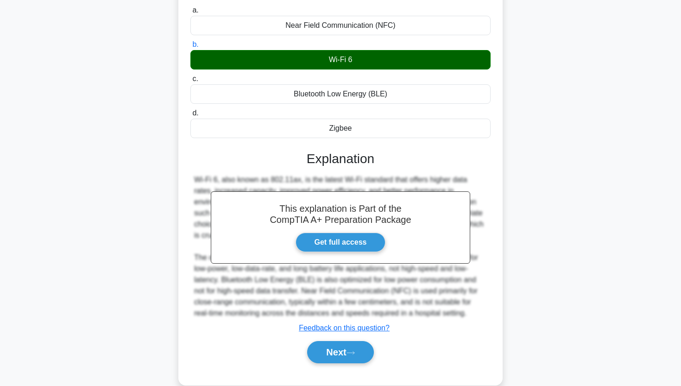
scroll to position [114, 0]
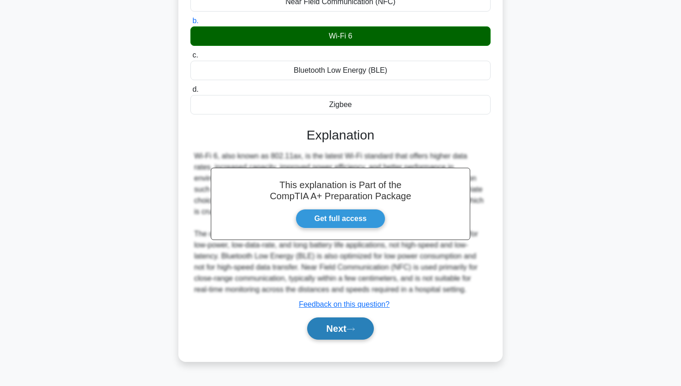
click at [324, 335] on button "Next" at bounding box center [340, 328] width 66 height 22
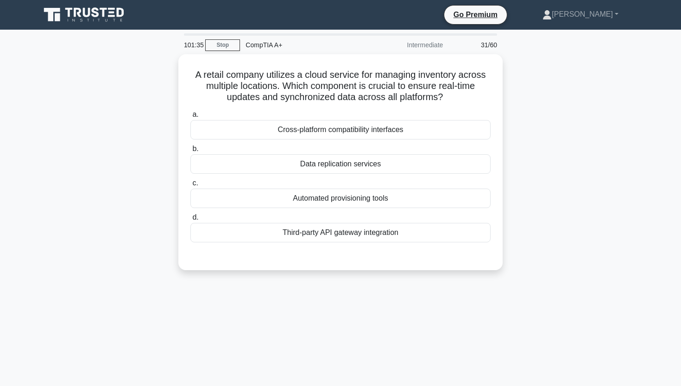
scroll to position [0, 0]
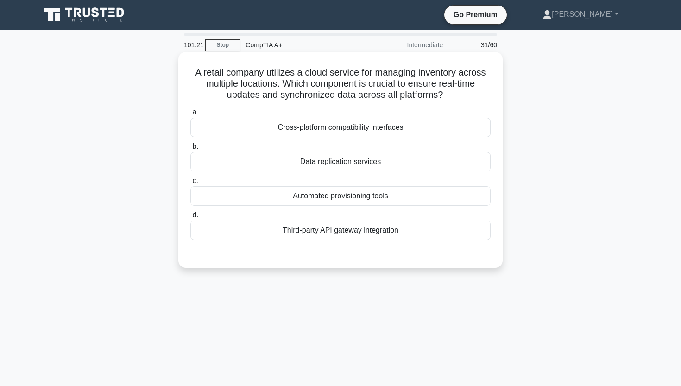
click at [262, 124] on div "Cross-platform compatibility interfaces" at bounding box center [340, 127] width 300 height 19
click at [190, 115] on input "a. Cross-platform compatibility interfaces" at bounding box center [190, 112] width 0 height 6
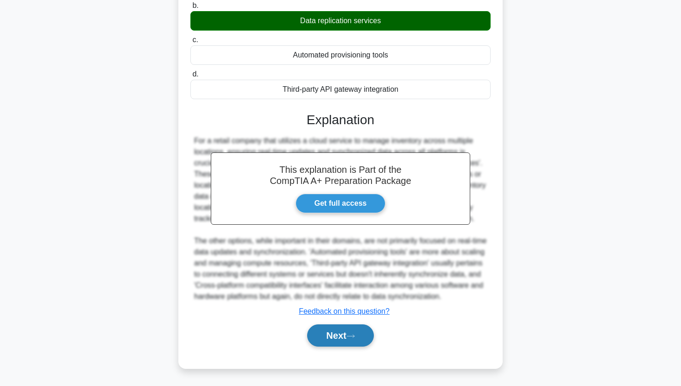
click at [343, 332] on button "Next" at bounding box center [340, 335] width 66 height 22
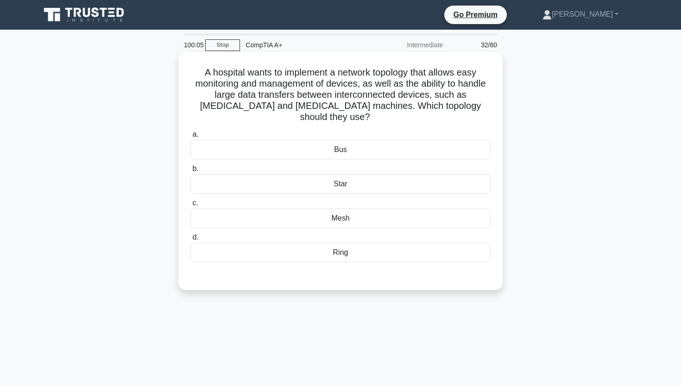
click at [320, 209] on div "Mesh" at bounding box center [340, 218] width 300 height 19
click at [190, 200] on input "c. Mesh" at bounding box center [190, 203] width 0 height 6
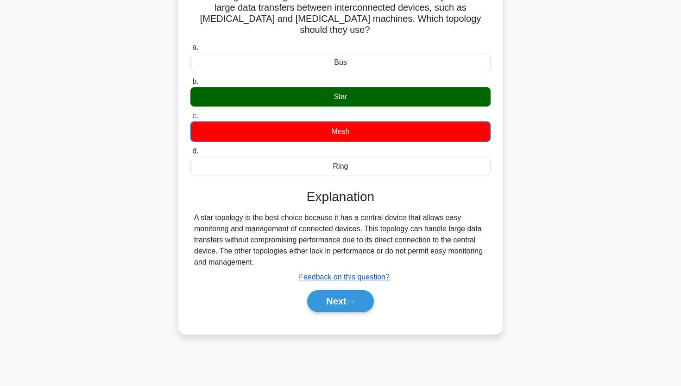
scroll to position [88, 0]
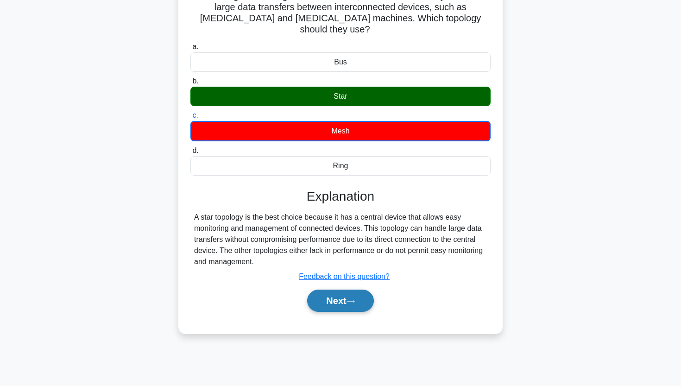
click at [327, 293] on button "Next" at bounding box center [340, 301] width 66 height 22
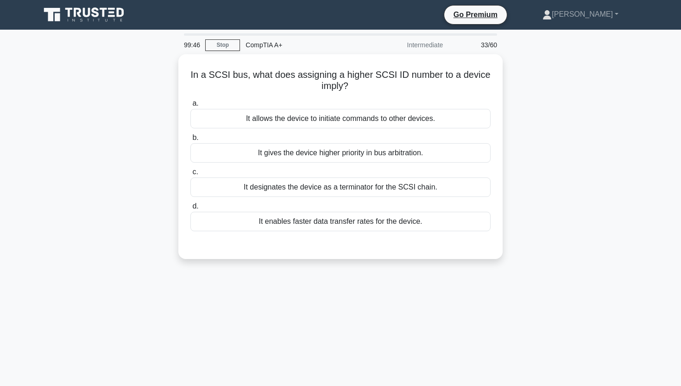
scroll to position [0, 0]
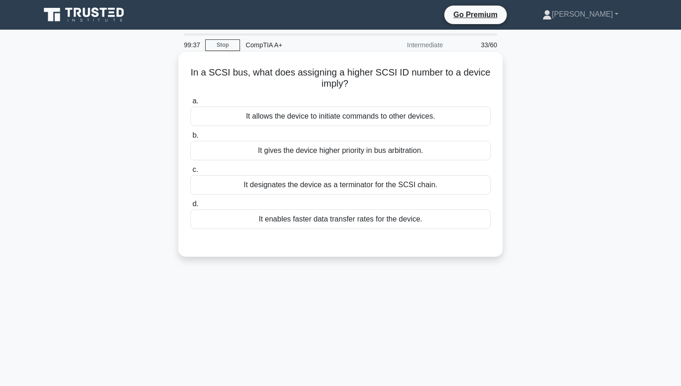
drag, startPoint x: 194, startPoint y: 74, endPoint x: 371, endPoint y: 83, distance: 177.7
click at [371, 82] on h5 "In a SCSI bus, what does assigning a higher SCSI ID number to a device imply? .…" at bounding box center [341, 78] width 302 height 23
copy h5 "n a SCSI bus, what does assigning a higher SCSI ID number to a device imply?"
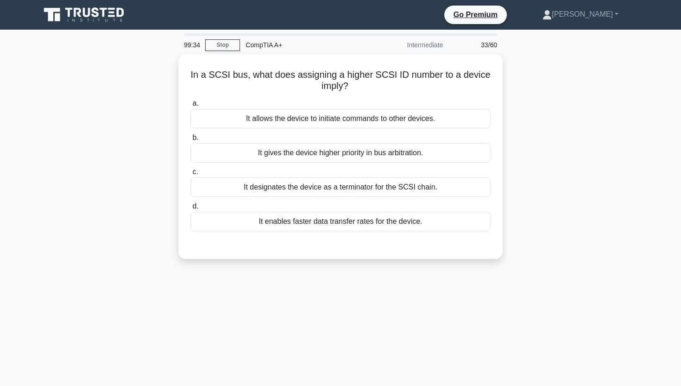
click at [132, 73] on div "In a SCSI bus, what does assigning a higher SCSI ID number to a device imply? .…" at bounding box center [341, 162] width 612 height 216
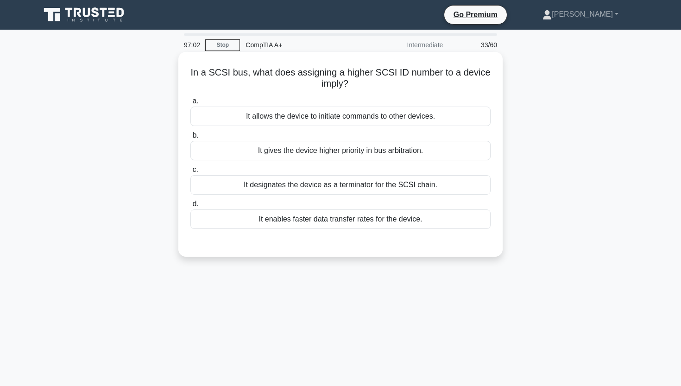
click at [253, 148] on div "It gives the device higher priority in bus arbitration." at bounding box center [340, 150] width 300 height 19
click at [190, 139] on input "b. It gives the device higher priority in bus arbitration." at bounding box center [190, 136] width 0 height 6
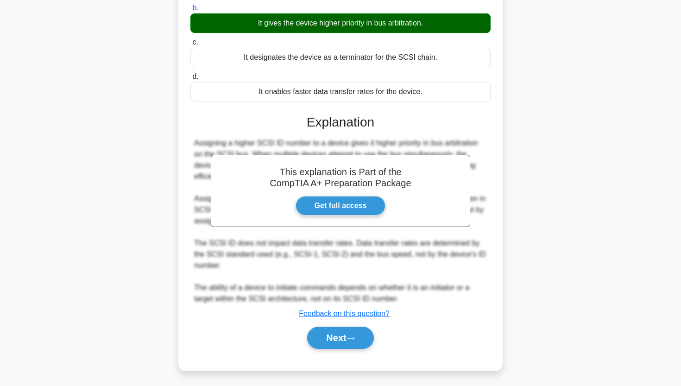
scroll to position [130, 0]
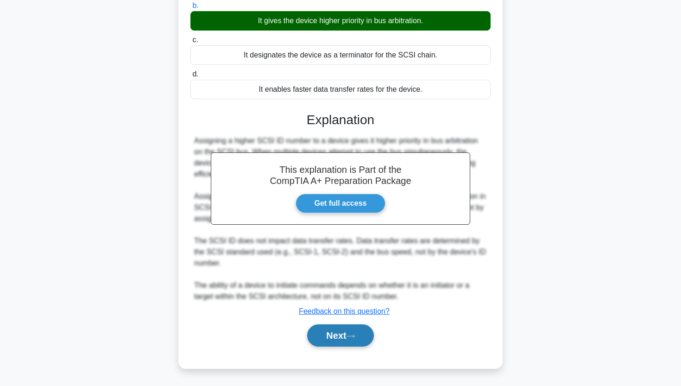
click at [354, 345] on button "Next" at bounding box center [340, 335] width 66 height 22
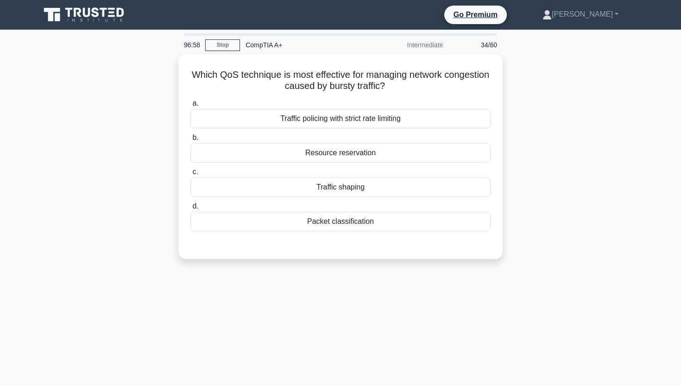
scroll to position [0, 0]
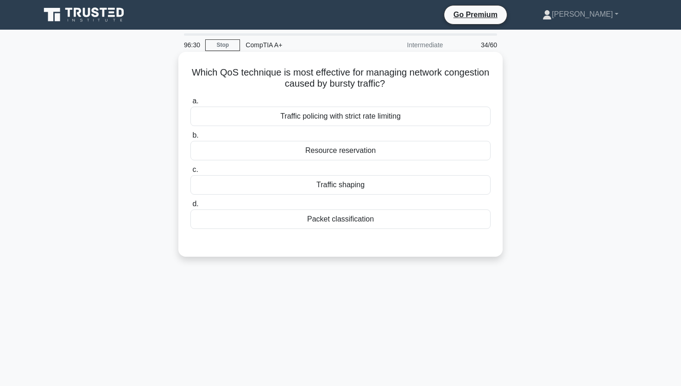
click at [548, 114] on div "Which QoS technique is most effective for managing network congestion caused by…" at bounding box center [341, 162] width 612 height 216
click at [291, 117] on div "Traffic policing with strict rate limiting" at bounding box center [340, 116] width 300 height 19
click at [190, 104] on input "a. Traffic policing with strict rate limiting" at bounding box center [190, 101] width 0 height 6
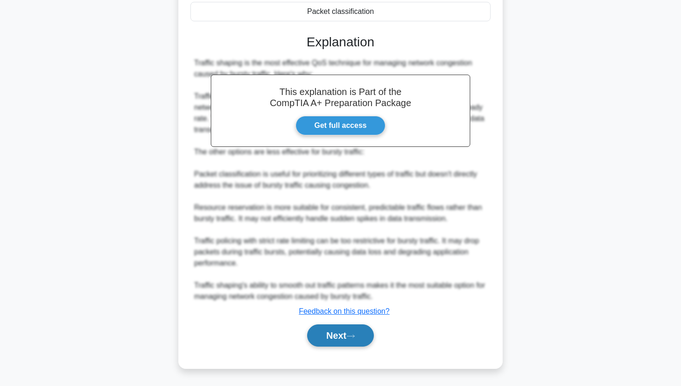
click at [311, 330] on button "Next" at bounding box center [340, 335] width 66 height 22
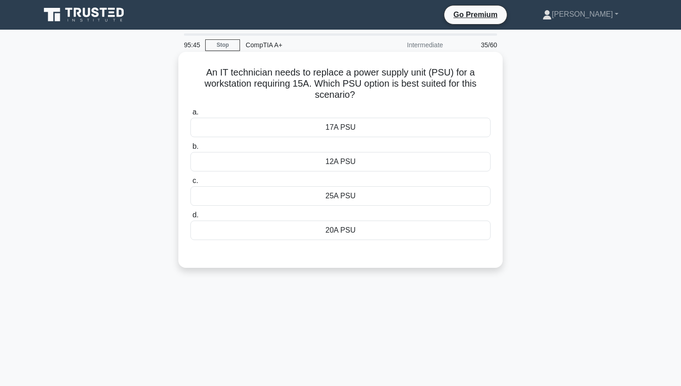
drag, startPoint x: 208, startPoint y: 73, endPoint x: 373, endPoint y: 100, distance: 167.6
click at [373, 100] on h5 "An IT technician needs to replace a power supply unit (PSU) for a workstation r…" at bounding box center [341, 84] width 302 height 34
copy h5 "An IT technician needs to replace a power supply unit (PSU) for a workstation r…"
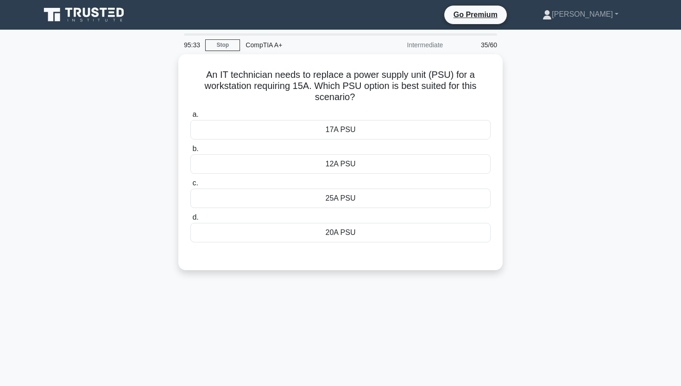
click at [92, 156] on div "An IT technician needs to replace a power supply unit (PSU) for a workstation r…" at bounding box center [341, 167] width 612 height 227
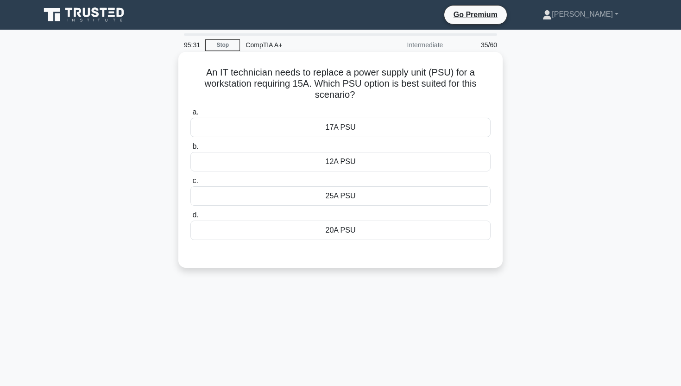
click at [231, 235] on div "20A PSU" at bounding box center [340, 230] width 300 height 19
click at [190, 218] on input "d. 20A PSU" at bounding box center [190, 215] width 0 height 6
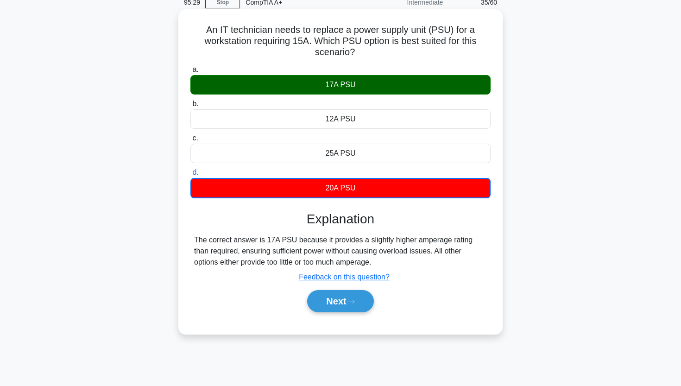
scroll to position [44, 0]
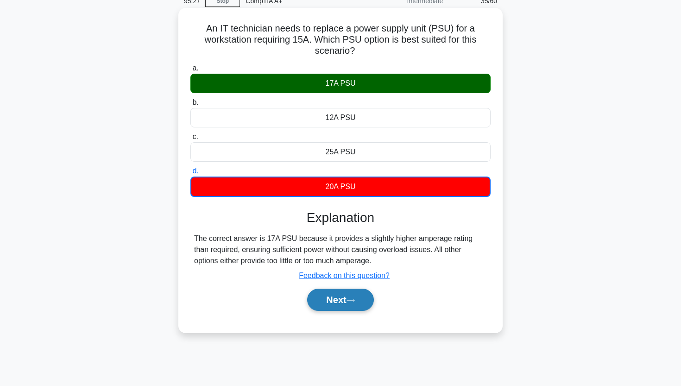
click at [324, 304] on button "Next" at bounding box center [340, 300] width 66 height 22
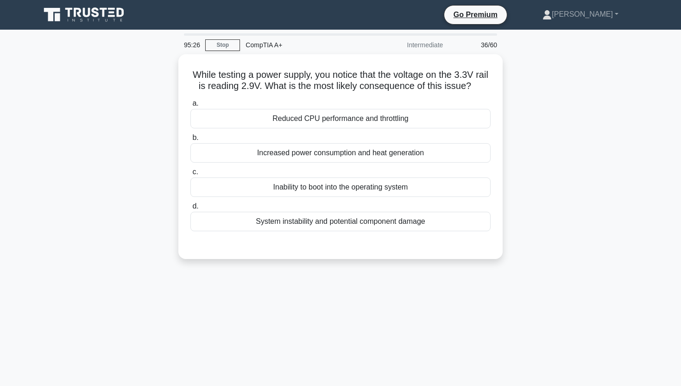
scroll to position [0, 0]
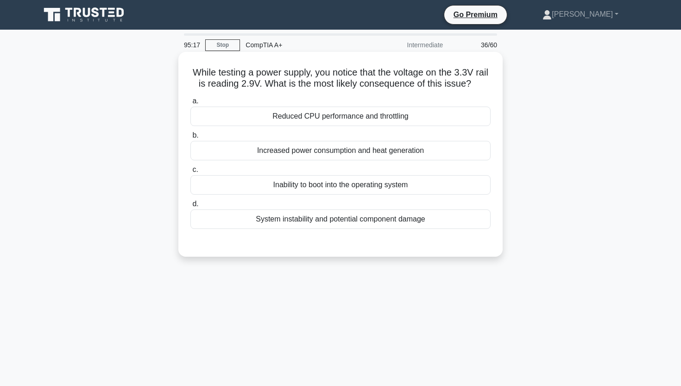
drag, startPoint x: 194, startPoint y: 70, endPoint x: 470, endPoint y: 86, distance: 276.6
click at [470, 86] on h5 "While testing a power supply, you notice that the voltage on the 3.3V rail is r…" at bounding box center [341, 78] width 302 height 23
copy h5 "While testing a power supply, you notice that the voltage on the 3.3V rail is r…"
click at [327, 53] on div "While testing a power supply, you notice that the voltage on the 3.3V rail is r…" at bounding box center [340, 154] width 324 height 205
click at [329, 215] on div "System instability and potential component damage" at bounding box center [340, 218] width 300 height 19
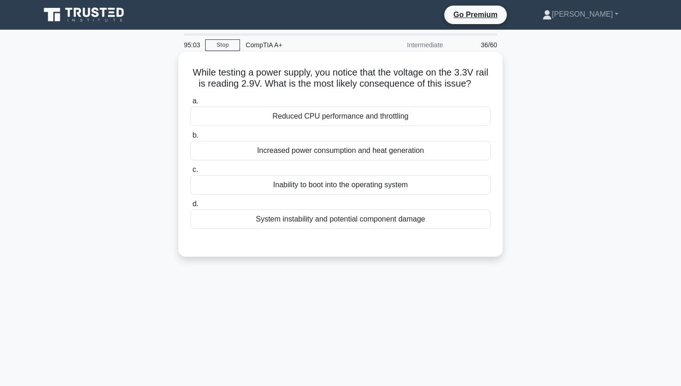
click at [190, 207] on input "d. System instability and potential component damage" at bounding box center [190, 204] width 0 height 6
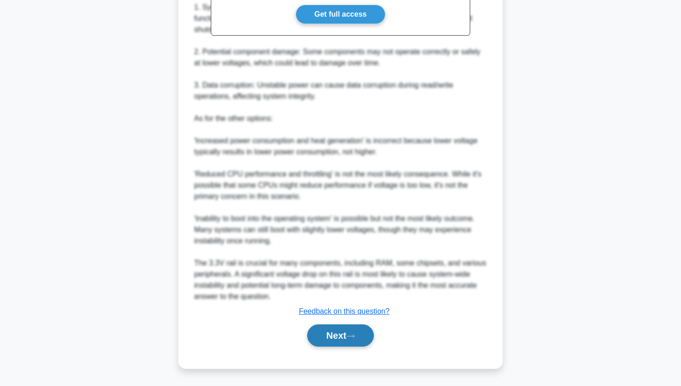
click at [329, 342] on button "Next" at bounding box center [340, 335] width 66 height 22
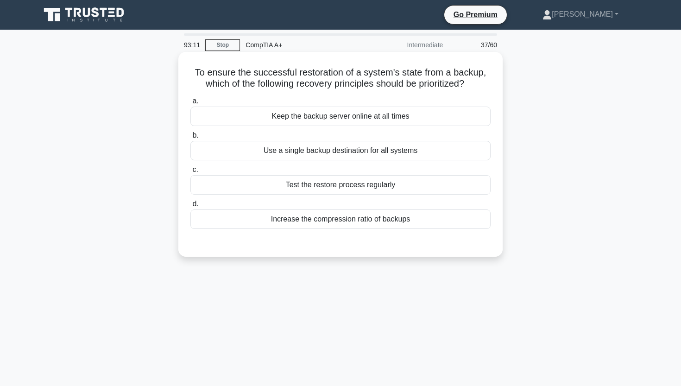
click at [404, 189] on div "Test the restore process regularly" at bounding box center [340, 184] width 300 height 19
click at [190, 173] on input "c. Test the restore process regularly" at bounding box center [190, 170] width 0 height 6
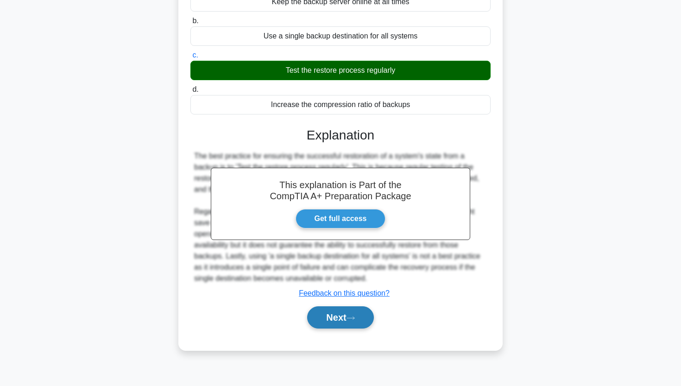
scroll to position [114, 0]
click at [355, 316] on icon at bounding box center [351, 318] width 8 height 5
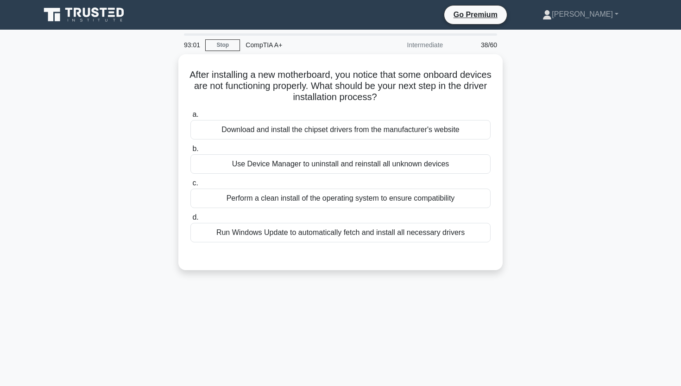
scroll to position [0, 0]
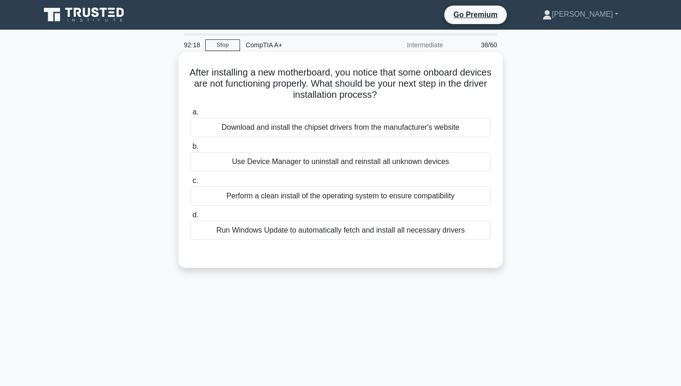
click at [348, 233] on div "Run Windows Update to automatically fetch and install all necessary drivers" at bounding box center [340, 230] width 300 height 19
click at [190, 218] on input "d. Run Windows Update to automatically fetch and install all necessary drivers" at bounding box center [190, 215] width 0 height 6
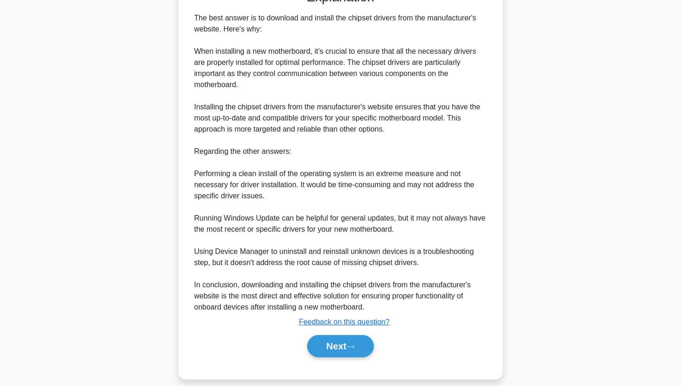
scroll to position [261, 0]
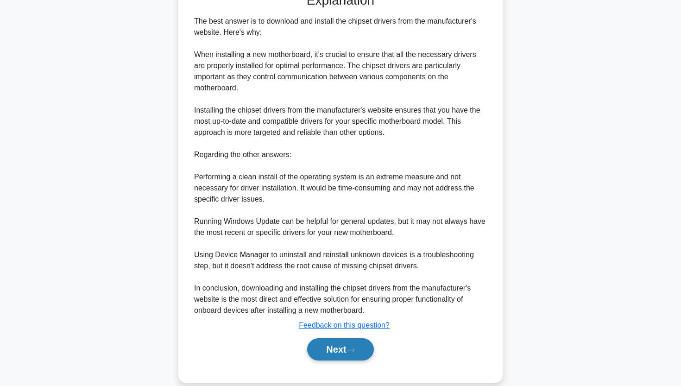
click at [337, 351] on button "Next" at bounding box center [340, 349] width 66 height 22
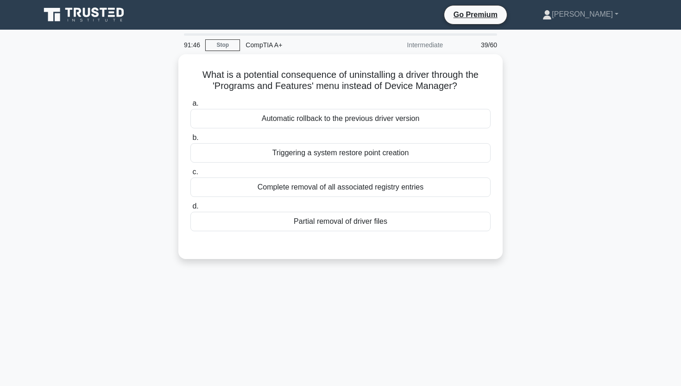
scroll to position [0, 0]
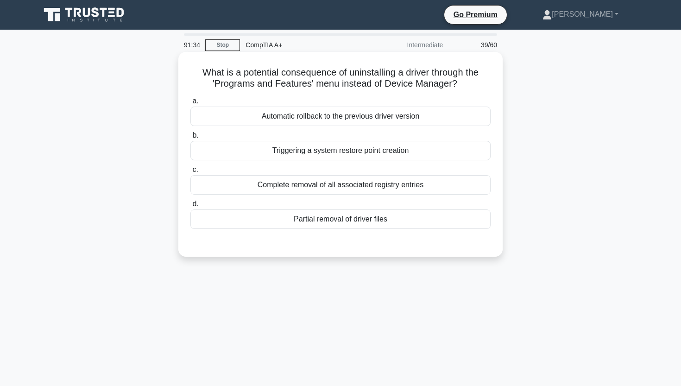
click at [375, 224] on div "Partial removal of driver files" at bounding box center [340, 218] width 300 height 19
click at [190, 207] on input "d. Partial removal of driver files" at bounding box center [190, 204] width 0 height 6
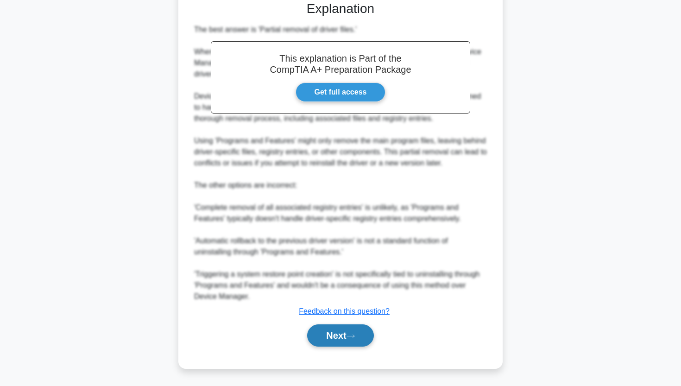
click at [335, 332] on button "Next" at bounding box center [340, 335] width 66 height 22
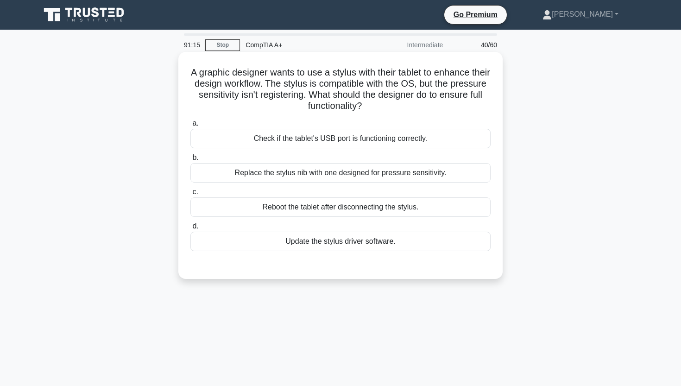
click at [321, 241] on div "Update the stylus driver software." at bounding box center [340, 241] width 300 height 19
click at [190, 229] on input "d. Update the stylus driver software." at bounding box center [190, 226] width 0 height 6
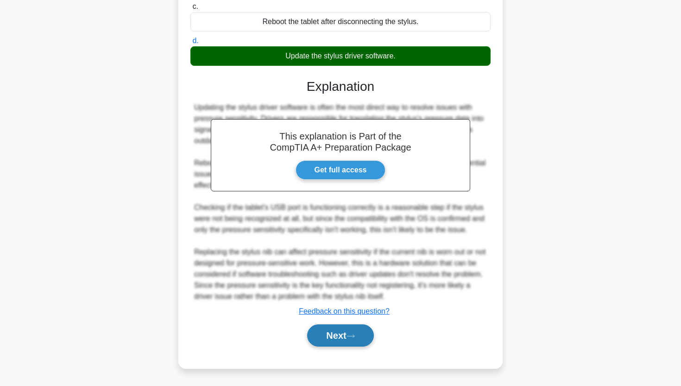
click at [321, 335] on button "Next" at bounding box center [340, 335] width 66 height 22
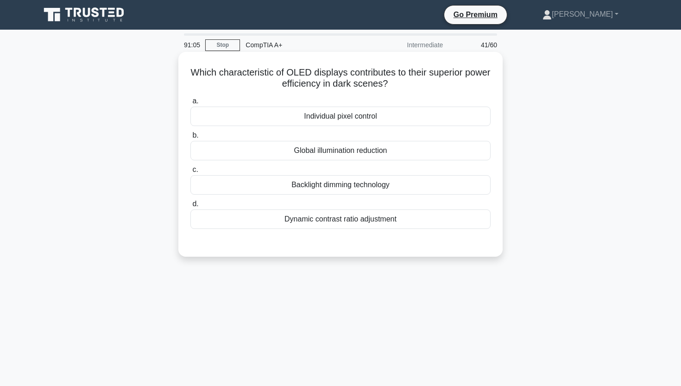
click at [359, 116] on div "Individual pixel control" at bounding box center [340, 116] width 300 height 19
click at [190, 104] on input "a. Individual pixel control" at bounding box center [190, 101] width 0 height 6
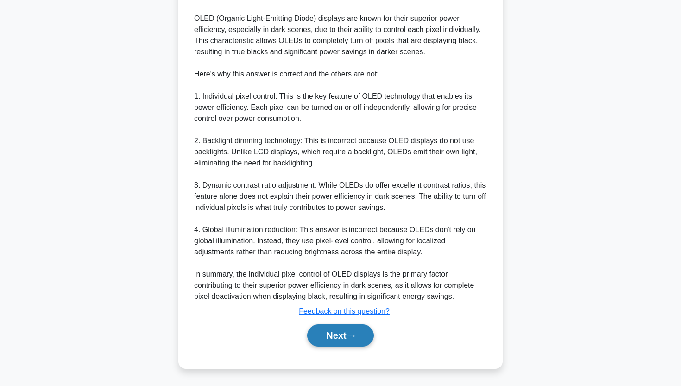
click at [326, 329] on button "Next" at bounding box center [340, 335] width 66 height 22
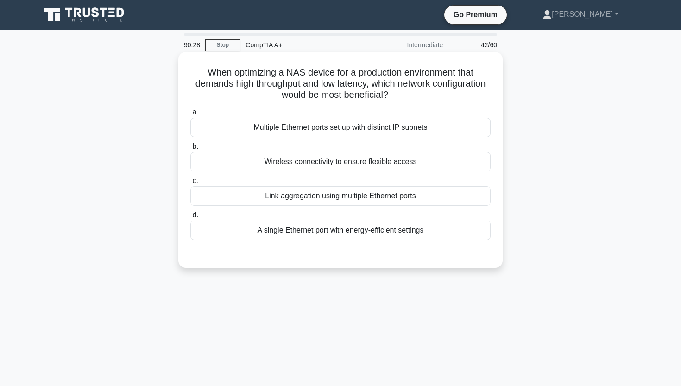
click at [364, 193] on div "Link aggregation using multiple Ethernet ports" at bounding box center [340, 195] width 300 height 19
click at [190, 184] on input "c. Link aggregation using multiple Ethernet ports" at bounding box center [190, 181] width 0 height 6
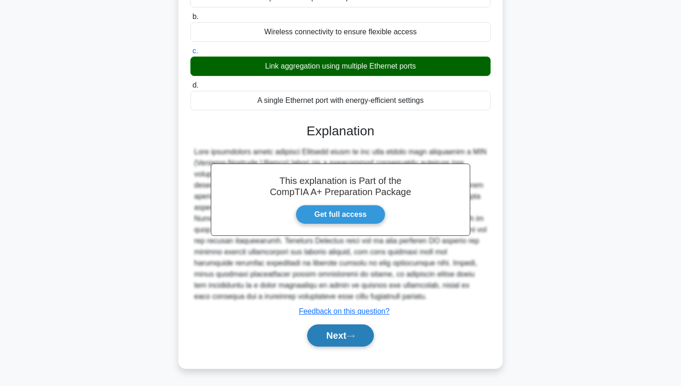
click at [346, 332] on button "Next" at bounding box center [340, 335] width 66 height 22
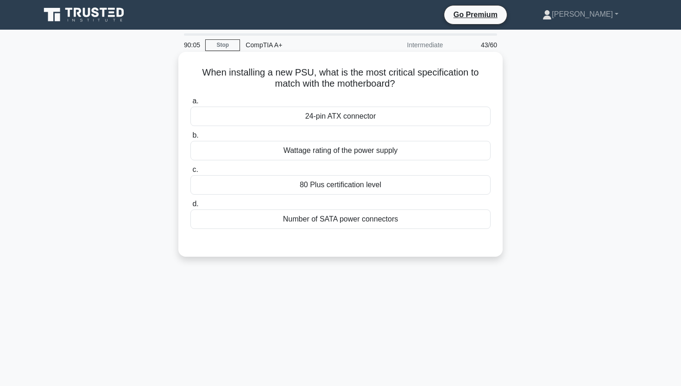
click at [378, 124] on div "24-pin ATX connector" at bounding box center [340, 116] width 300 height 19
click at [190, 104] on input "a. 24-pin ATX connector" at bounding box center [190, 101] width 0 height 6
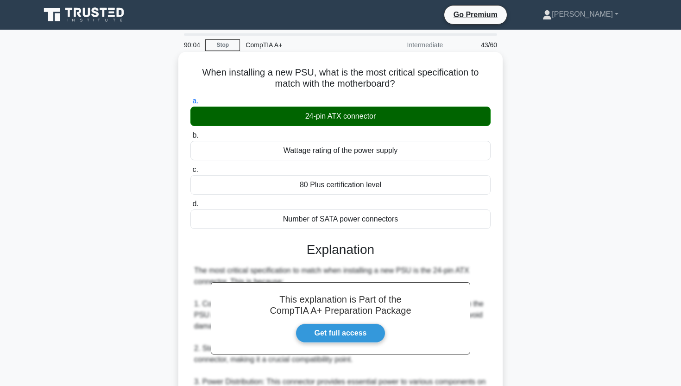
scroll to position [215, 0]
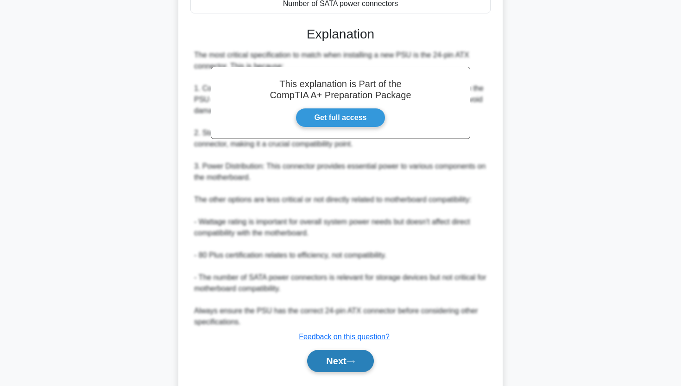
click at [335, 354] on button "Next" at bounding box center [340, 361] width 66 height 22
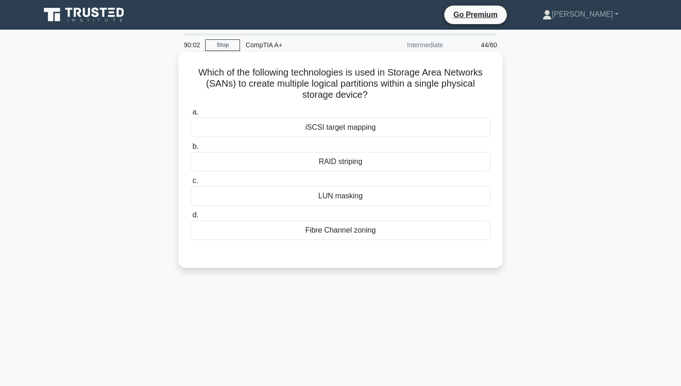
scroll to position [0, 0]
click at [345, 165] on div "RAID striping" at bounding box center [340, 161] width 300 height 19
click at [190, 150] on input "b. RAID striping" at bounding box center [190, 147] width 0 height 6
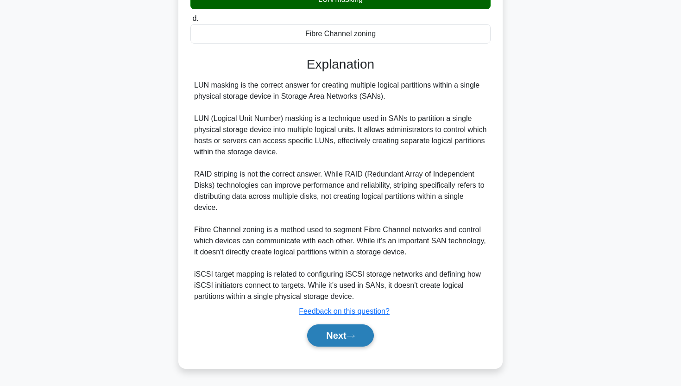
click at [356, 331] on button "Next" at bounding box center [340, 335] width 66 height 22
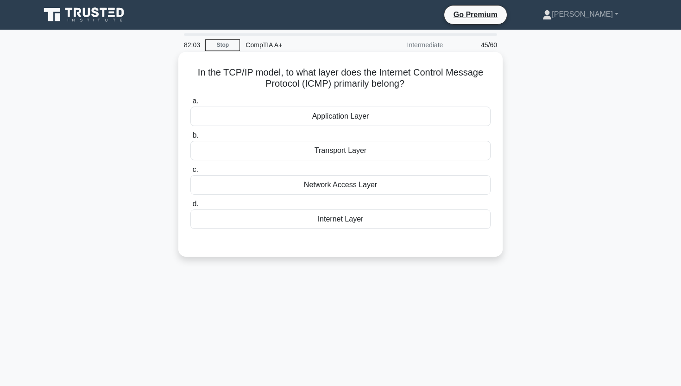
drag, startPoint x: 201, startPoint y: 71, endPoint x: 408, endPoint y: 82, distance: 207.8
click at [408, 82] on h5 "In the TCP/IP model, to what layer does the Internet Control Message Protocol (…" at bounding box center [341, 78] width 302 height 23
click at [246, 221] on div "Internet Layer" at bounding box center [340, 218] width 300 height 19
click at [190, 207] on input "d. Internet Layer" at bounding box center [190, 204] width 0 height 6
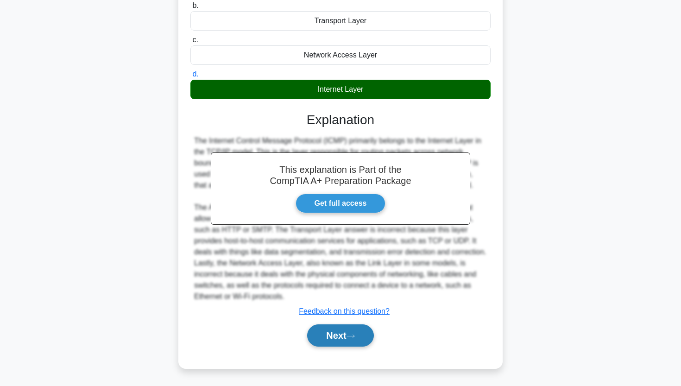
click at [332, 342] on button "Next" at bounding box center [340, 335] width 66 height 22
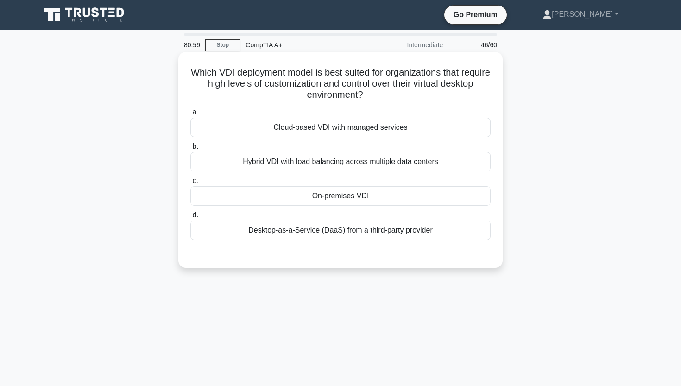
click at [274, 134] on div "Cloud-based VDI with managed services" at bounding box center [340, 127] width 300 height 19
click at [190, 115] on input "a. Cloud-based VDI with managed services" at bounding box center [190, 112] width 0 height 6
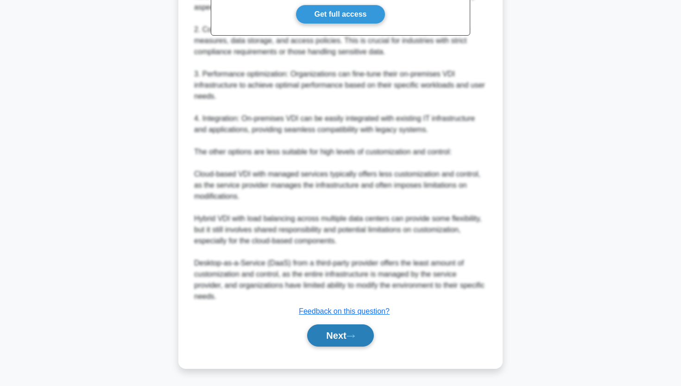
click at [322, 336] on button "Next" at bounding box center [340, 335] width 66 height 22
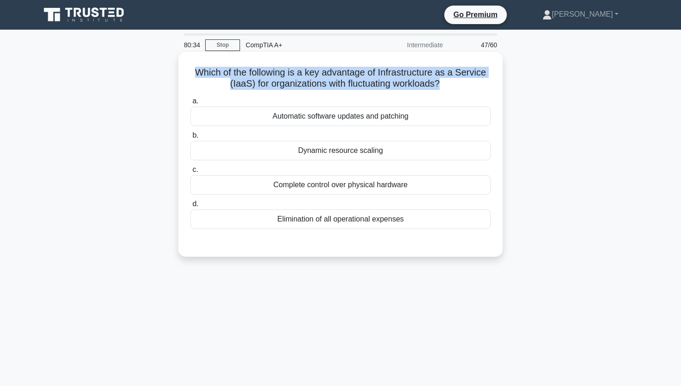
drag, startPoint x: 195, startPoint y: 70, endPoint x: 439, endPoint y: 88, distance: 244.4
click at [439, 88] on h5 "Which of the following is a key advantage of Infrastructure as a Service (IaaS)…" at bounding box center [341, 78] width 302 height 23
click at [316, 58] on div "Which of the following is a key advantage of Infrastructure as a Service (IaaS)…" at bounding box center [340, 154] width 317 height 197
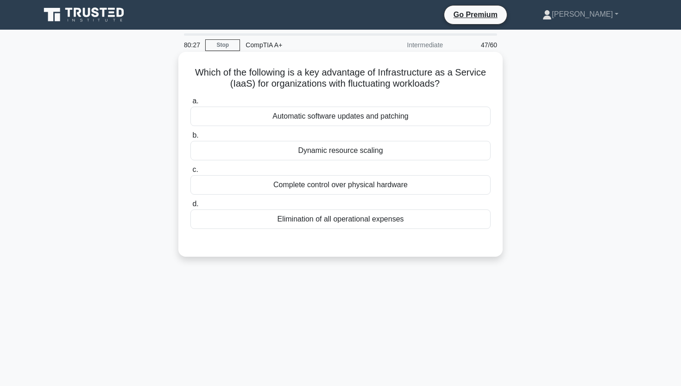
click at [305, 142] on div "Dynamic resource scaling" at bounding box center [340, 150] width 300 height 19
click at [190, 139] on input "b. Dynamic resource scaling" at bounding box center [190, 136] width 0 height 6
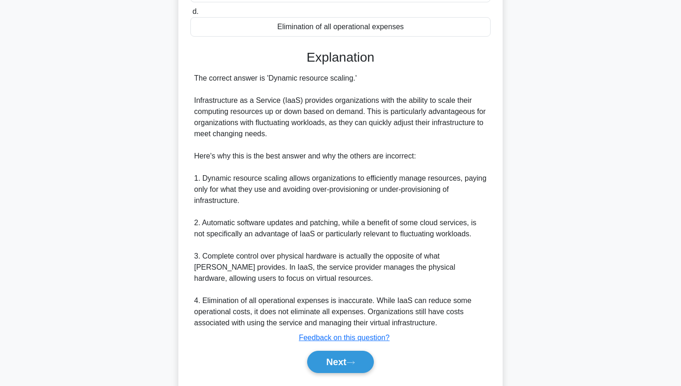
scroll to position [199, 0]
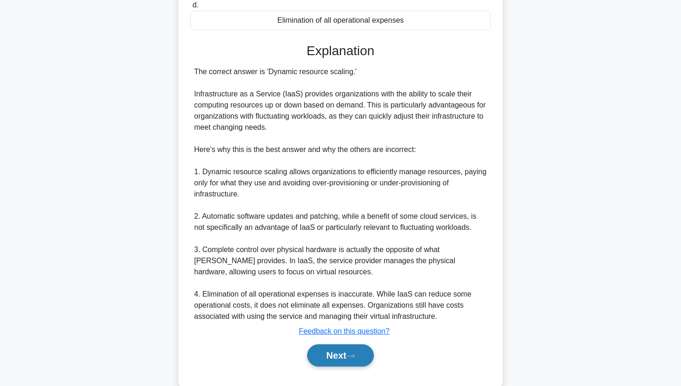
click at [340, 362] on button "Next" at bounding box center [340, 355] width 66 height 22
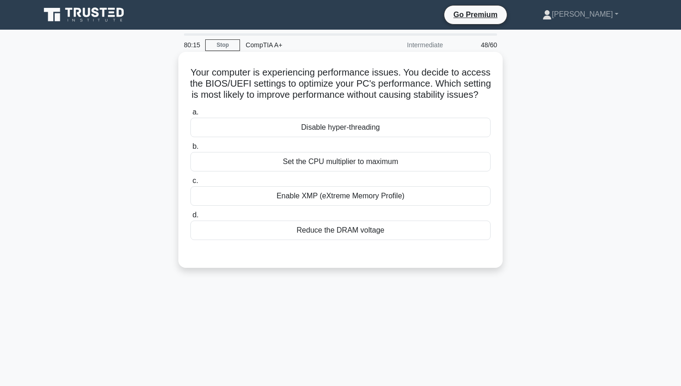
scroll to position [0, 0]
click at [345, 196] on div "Enable XMP (eXtreme Memory Profile)" at bounding box center [340, 195] width 300 height 19
click at [190, 184] on input "c. Enable XMP (eXtreme Memory Profile)" at bounding box center [190, 181] width 0 height 6
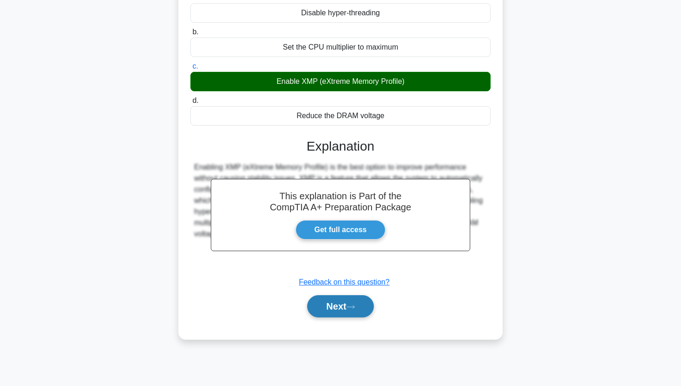
click at [315, 305] on button "Next" at bounding box center [340, 306] width 66 height 22
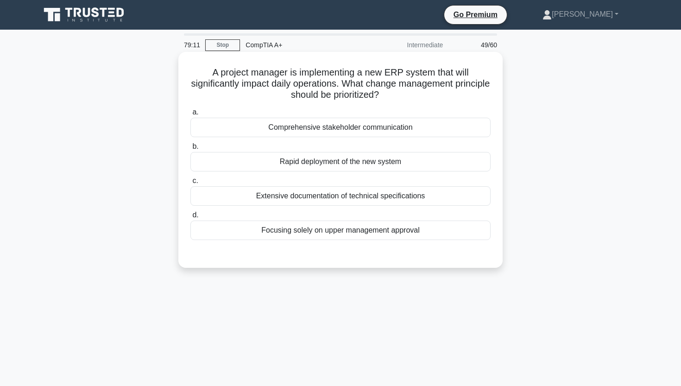
click at [340, 126] on div "Comprehensive stakeholder communication" at bounding box center [340, 127] width 300 height 19
click at [190, 115] on input "a. Comprehensive stakeholder communication" at bounding box center [190, 112] width 0 height 6
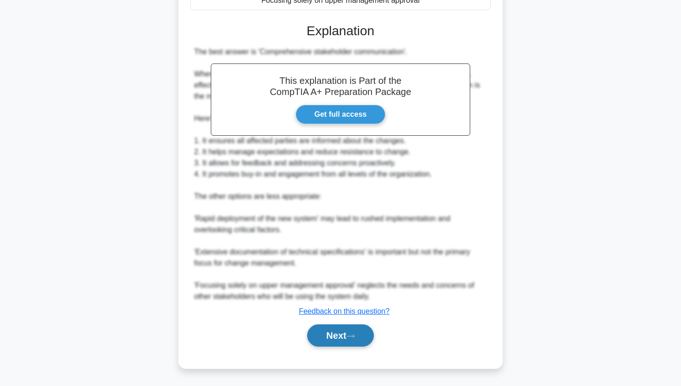
click at [329, 343] on button "Next" at bounding box center [340, 335] width 66 height 22
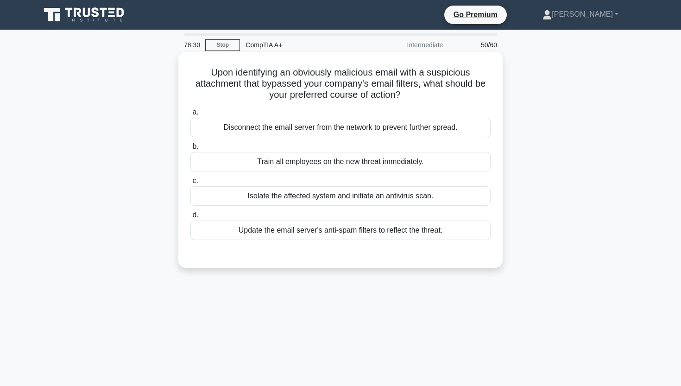
click at [342, 167] on div "Train all employees on the new threat immediately." at bounding box center [340, 161] width 300 height 19
click at [190, 150] on input "b. Train all employees on the new threat immediately." at bounding box center [190, 147] width 0 height 6
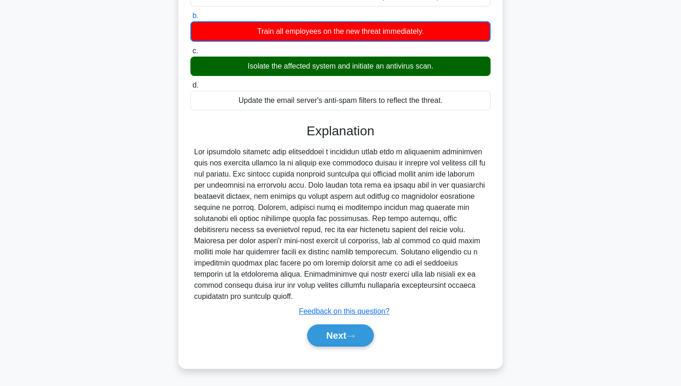
scroll to position [131, 0]
click at [342, 345] on button "Next" at bounding box center [340, 335] width 66 height 22
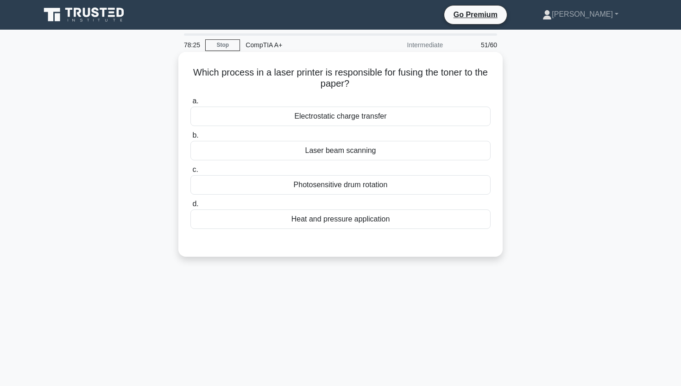
scroll to position [0, 0]
drag, startPoint x: 200, startPoint y: 63, endPoint x: 382, endPoint y: 84, distance: 183.4
click at [382, 84] on div "Which process in a laser printer is responsible for fusing the toner to the pap…" at bounding box center [340, 154] width 317 height 197
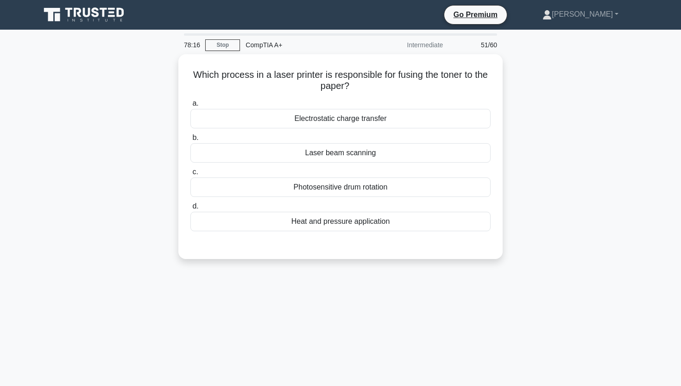
click at [142, 95] on div "Which process in a laser printer is responsible for fusing the toner to the pap…" at bounding box center [341, 162] width 612 height 216
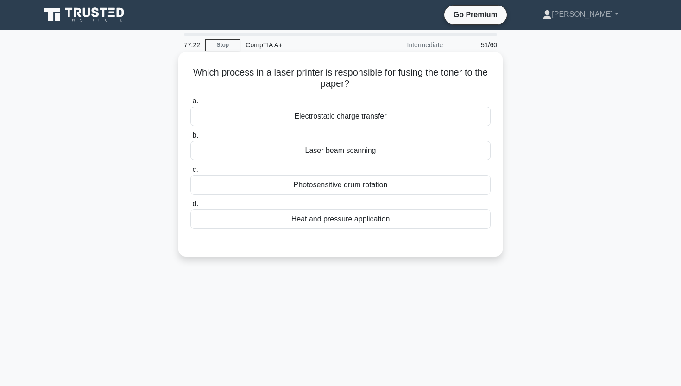
click at [295, 222] on div "Heat and pressure application" at bounding box center [340, 218] width 300 height 19
click at [190, 207] on input "d. Heat and pressure application" at bounding box center [190, 204] width 0 height 6
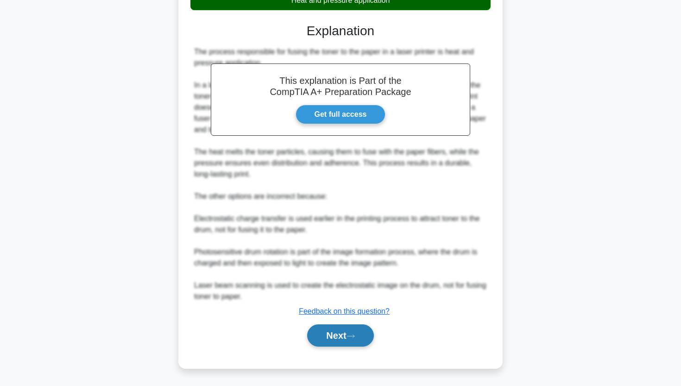
click at [323, 333] on button "Next" at bounding box center [340, 335] width 66 height 22
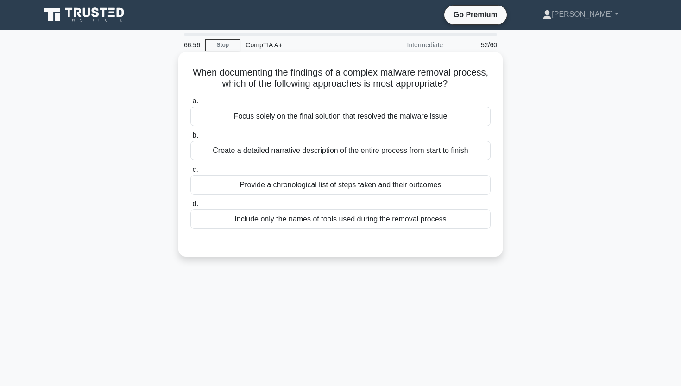
click at [338, 189] on div "Provide a chronological list of steps taken and their outcomes" at bounding box center [340, 184] width 300 height 19
click at [190, 173] on input "c. Provide a chronological list of steps taken and their outcomes" at bounding box center [190, 170] width 0 height 6
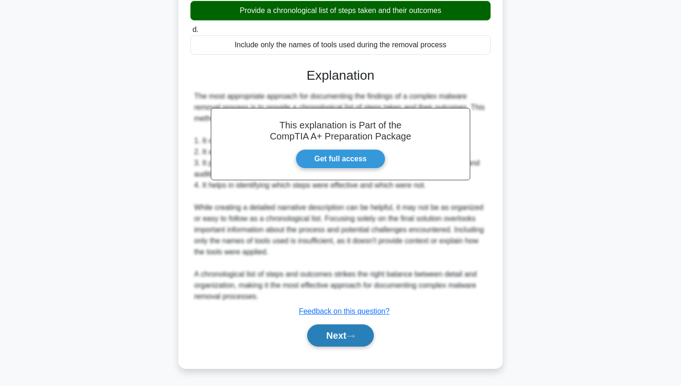
click at [317, 344] on button "Next" at bounding box center [340, 335] width 66 height 22
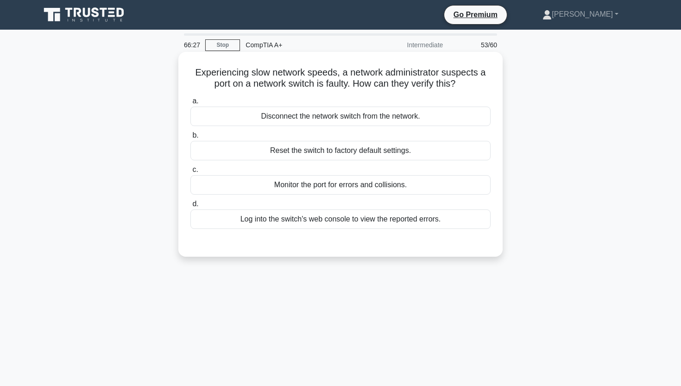
click at [346, 188] on div "Monitor the port for errors and collisions." at bounding box center [340, 184] width 300 height 19
click at [190, 173] on input "c. Monitor the port for errors and collisions." at bounding box center [190, 170] width 0 height 6
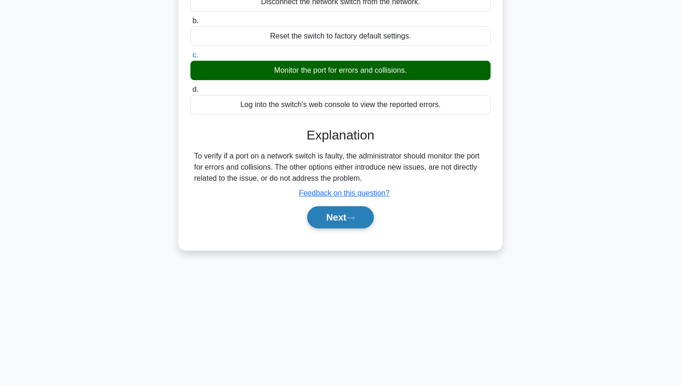
scroll to position [114, 0]
click at [331, 225] on button "Next" at bounding box center [340, 217] width 66 height 22
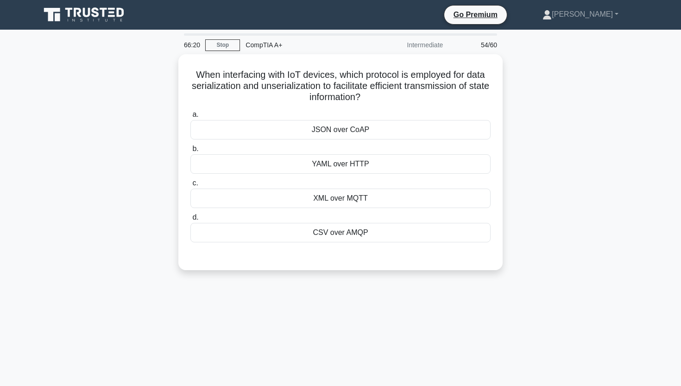
scroll to position [0, 0]
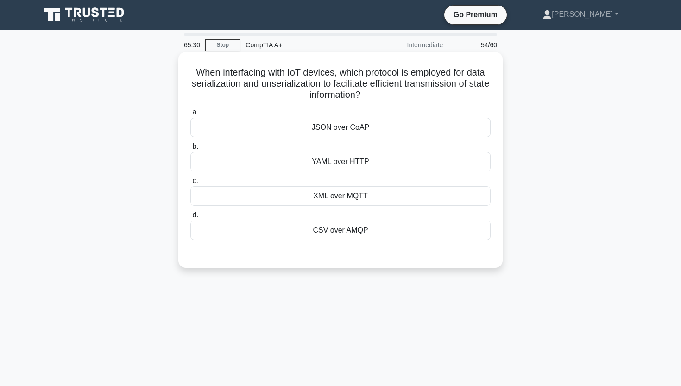
drag, startPoint x: 200, startPoint y: 68, endPoint x: 405, endPoint y: 99, distance: 207.5
click at [406, 97] on h5 "When interfacing with IoT devices, which protocol is employed for data serializ…" at bounding box center [341, 84] width 302 height 34
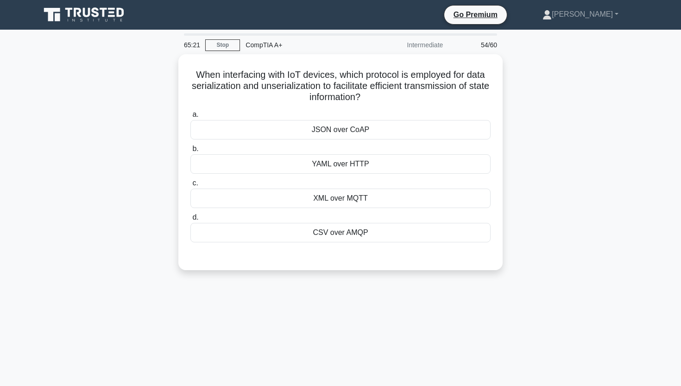
click at [53, 163] on div "When interfacing with IoT devices, which protocol is employed for data serializ…" at bounding box center [341, 167] width 612 height 227
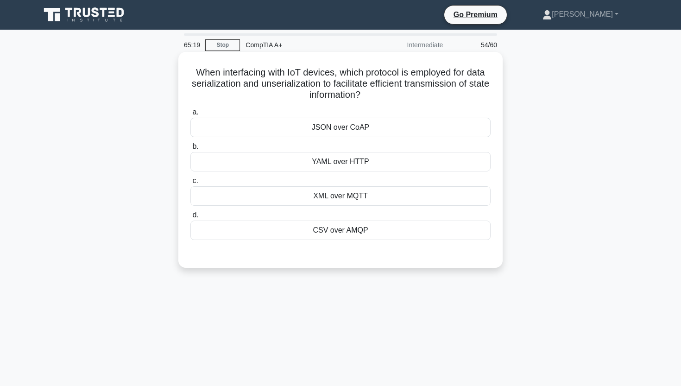
click at [250, 200] on div "XML over MQTT" at bounding box center [340, 195] width 300 height 19
click at [190, 184] on input "c. XML over MQTT" at bounding box center [190, 181] width 0 height 6
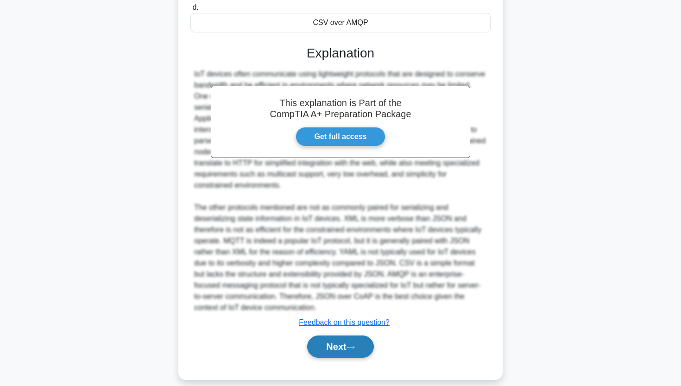
click at [319, 335] on button "Next" at bounding box center [340, 346] width 66 height 22
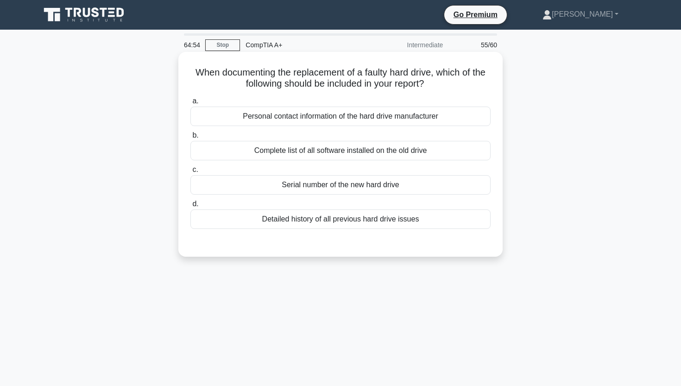
click at [353, 189] on div "Serial number of the new hard drive" at bounding box center [340, 184] width 300 height 19
click at [190, 173] on input "c. Serial number of the new hard drive" at bounding box center [190, 170] width 0 height 6
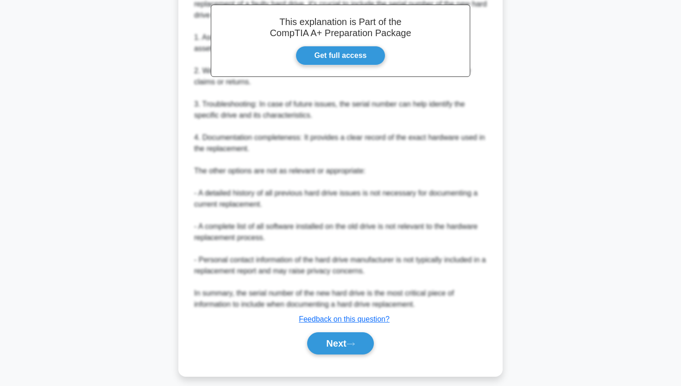
scroll to position [285, 0]
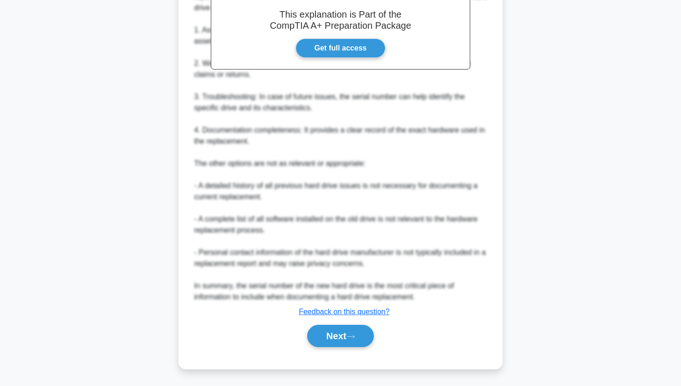
click at [338, 350] on div "Next" at bounding box center [340, 336] width 300 height 30
click at [338, 341] on button "Next" at bounding box center [340, 336] width 66 height 22
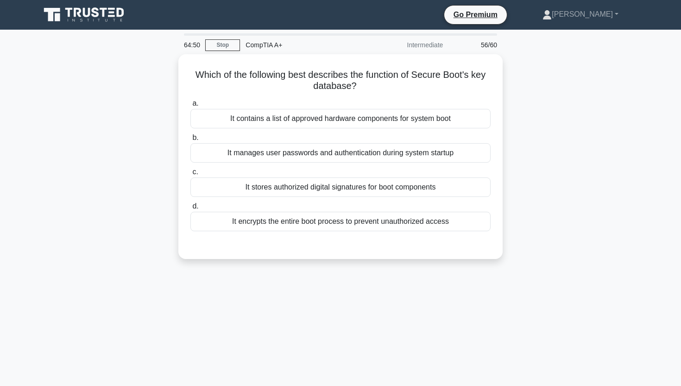
scroll to position [0, 0]
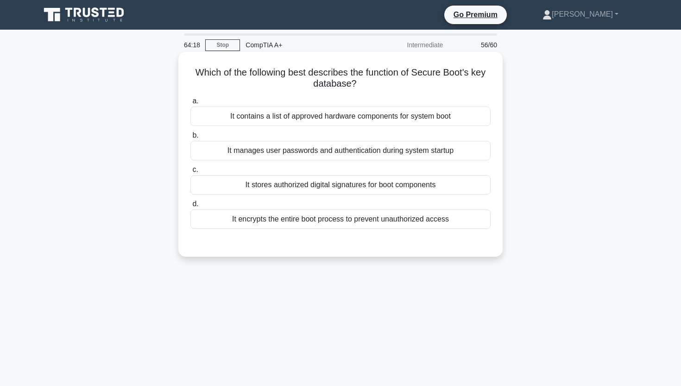
click at [321, 186] on div "It stores authorized digital signatures for boot components" at bounding box center [340, 184] width 300 height 19
click at [190, 173] on input "c. It stores authorized digital signatures for boot components" at bounding box center [190, 170] width 0 height 6
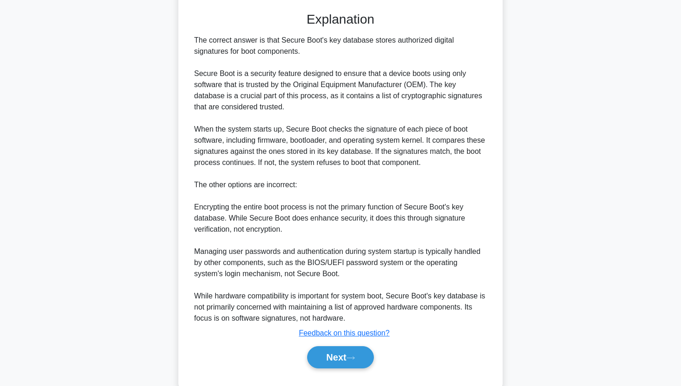
scroll to position [239, 0]
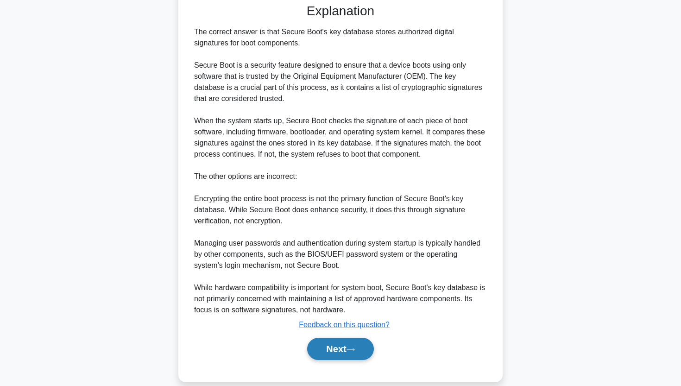
click at [354, 345] on button "Next" at bounding box center [340, 349] width 66 height 22
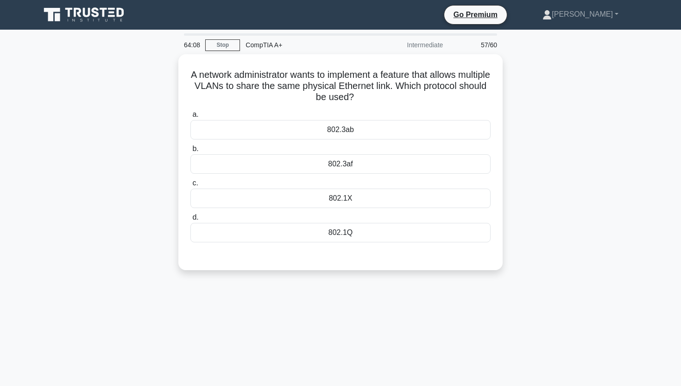
scroll to position [0, 0]
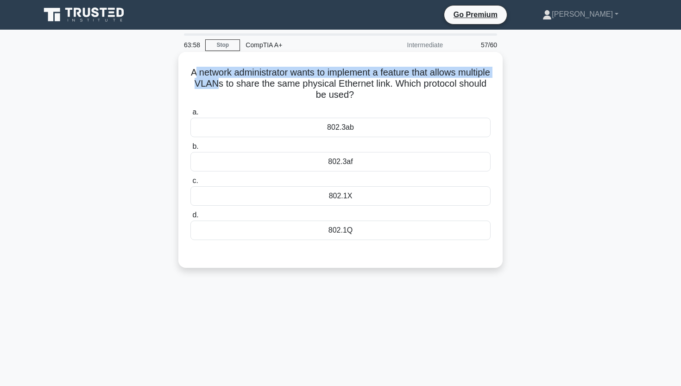
drag, startPoint x: 210, startPoint y: 71, endPoint x: 248, endPoint y: 81, distance: 39.2
click at [249, 81] on h5 "A network administrator wants to implement a feature that allows multiple VLANs…" at bounding box center [341, 84] width 302 height 34
click at [248, 81] on h5 "A network administrator wants to implement a feature that allows multiple VLANs…" at bounding box center [341, 84] width 302 height 34
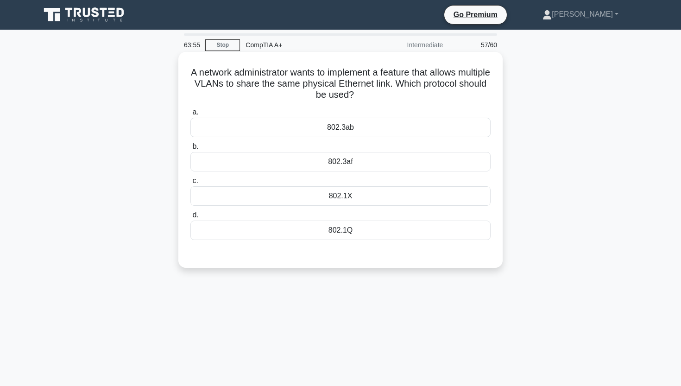
drag, startPoint x: 205, startPoint y: 69, endPoint x: 371, endPoint y: 98, distance: 168.5
click at [372, 99] on h5 "A network administrator wants to implement a feature that allows multiple VLANs…" at bounding box center [341, 84] width 302 height 34
click at [339, 230] on div "802.1Q" at bounding box center [340, 230] width 300 height 19
click at [190, 218] on input "d. 802.1Q" at bounding box center [190, 215] width 0 height 6
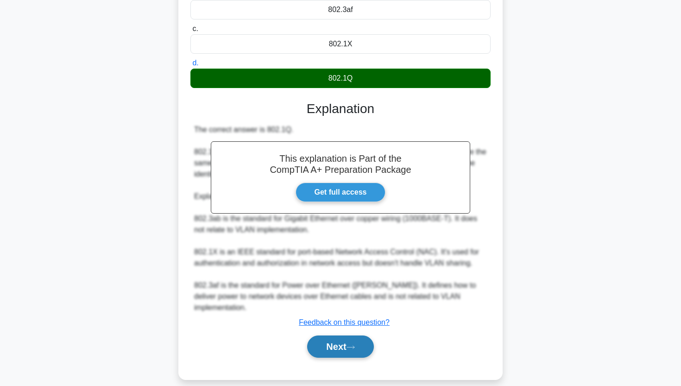
click at [324, 335] on button "Next" at bounding box center [340, 346] width 66 height 22
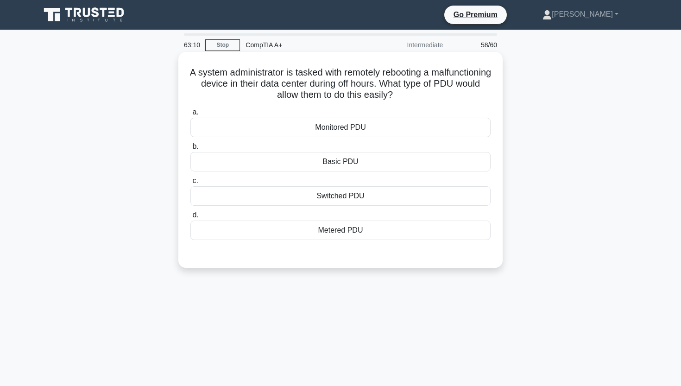
click at [373, 128] on div "Monitored PDU" at bounding box center [340, 127] width 300 height 19
click at [190, 115] on input "a. Monitored PDU" at bounding box center [190, 112] width 0 height 6
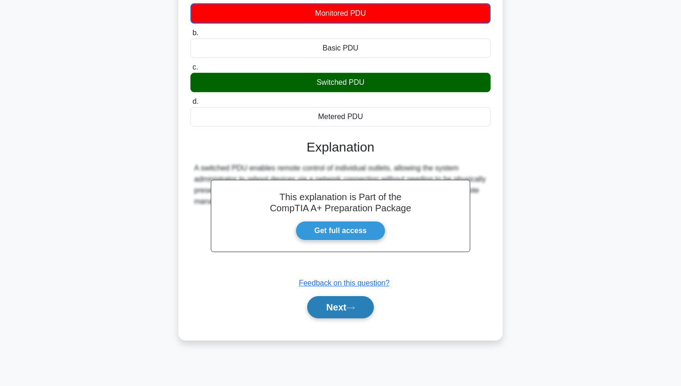
click at [330, 301] on button "Next" at bounding box center [340, 307] width 66 height 22
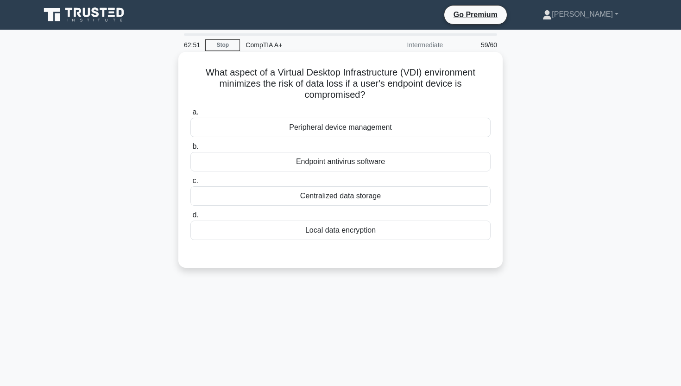
drag, startPoint x: 207, startPoint y: 69, endPoint x: 389, endPoint y: 100, distance: 184.3
click at [389, 100] on h5 "What aspect of a Virtual Desktop Infrastructure (VDI) environment minimizes the…" at bounding box center [341, 84] width 302 height 34
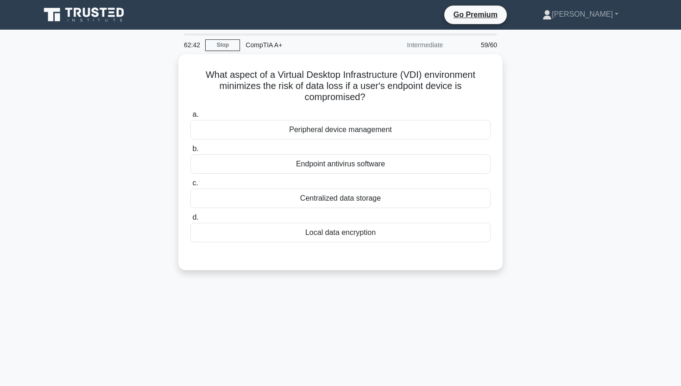
click at [111, 133] on div "What aspect of a Virtual Desktop Infrastructure (VDI) environment minimizes the…" at bounding box center [341, 167] width 612 height 227
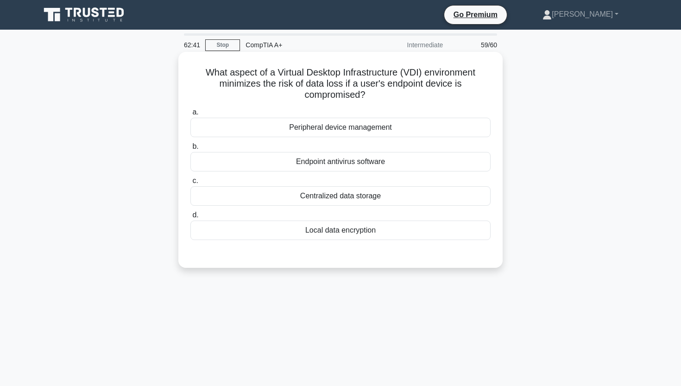
click at [238, 201] on div "Centralized data storage" at bounding box center [340, 195] width 300 height 19
click at [190, 184] on input "c. Centralized data storage" at bounding box center [190, 181] width 0 height 6
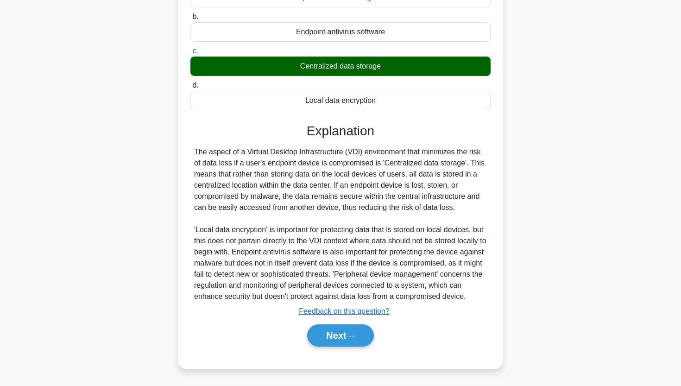
scroll to position [141, 0]
click at [341, 334] on button "Next" at bounding box center [340, 335] width 66 height 22
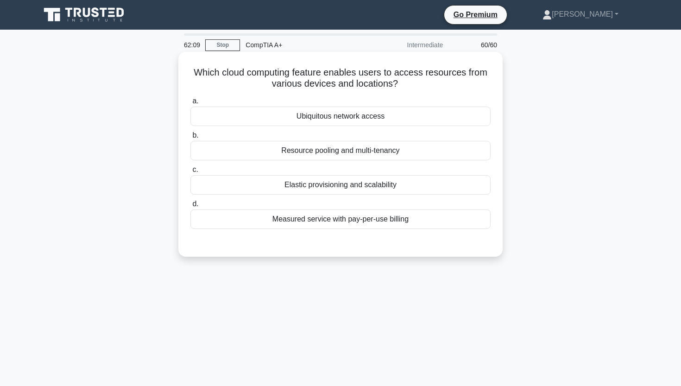
scroll to position [0, 0]
click at [293, 114] on div "Ubiquitous network access" at bounding box center [340, 116] width 300 height 19
click at [190, 104] on input "a. Ubiquitous network access" at bounding box center [190, 101] width 0 height 6
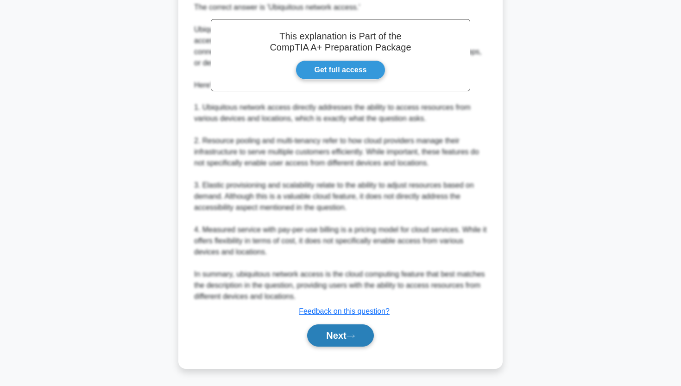
scroll to position [263, 0]
click at [324, 336] on button "Next" at bounding box center [340, 335] width 66 height 22
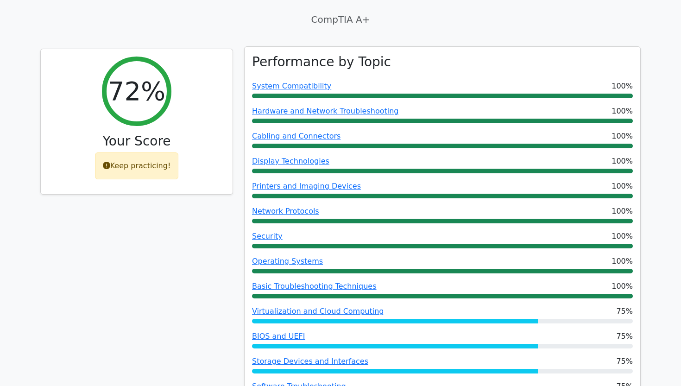
scroll to position [296, 0]
